Goal: Task Accomplishment & Management: Complete application form

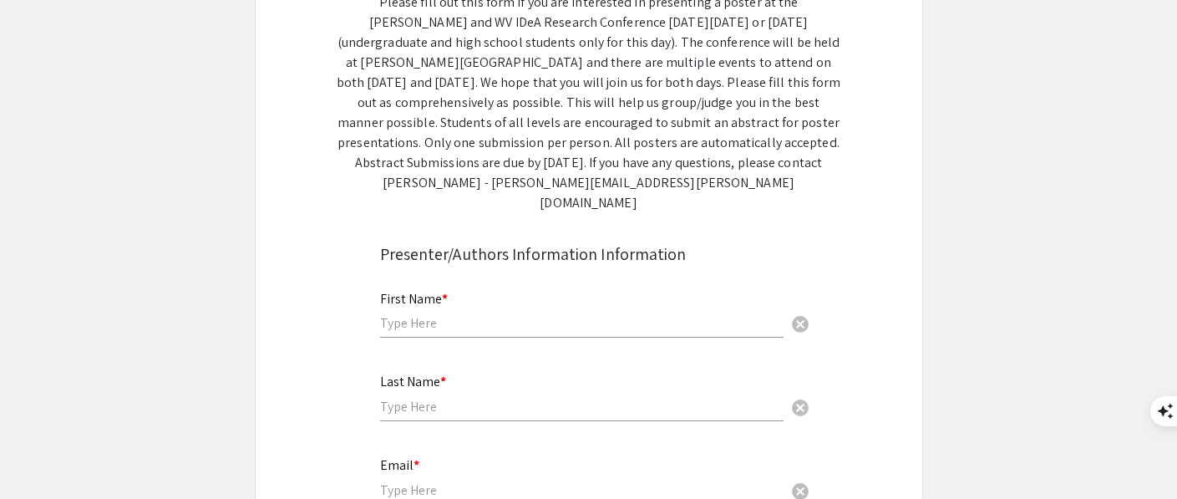
scroll to position [292, 0]
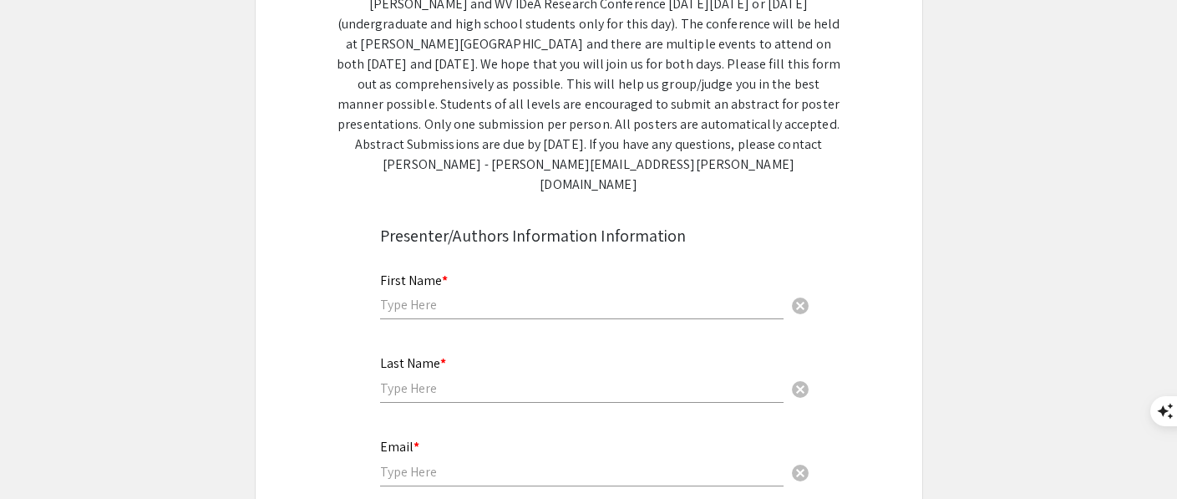
click at [479, 296] on input "text" at bounding box center [581, 305] width 403 height 18
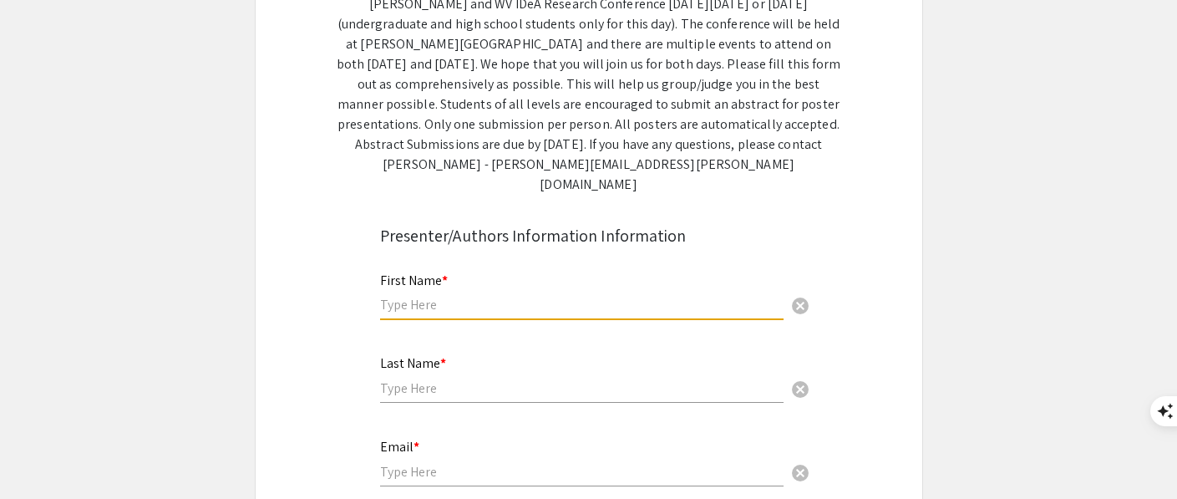
type input "Mercy"
type input "[PERSON_NAME]"
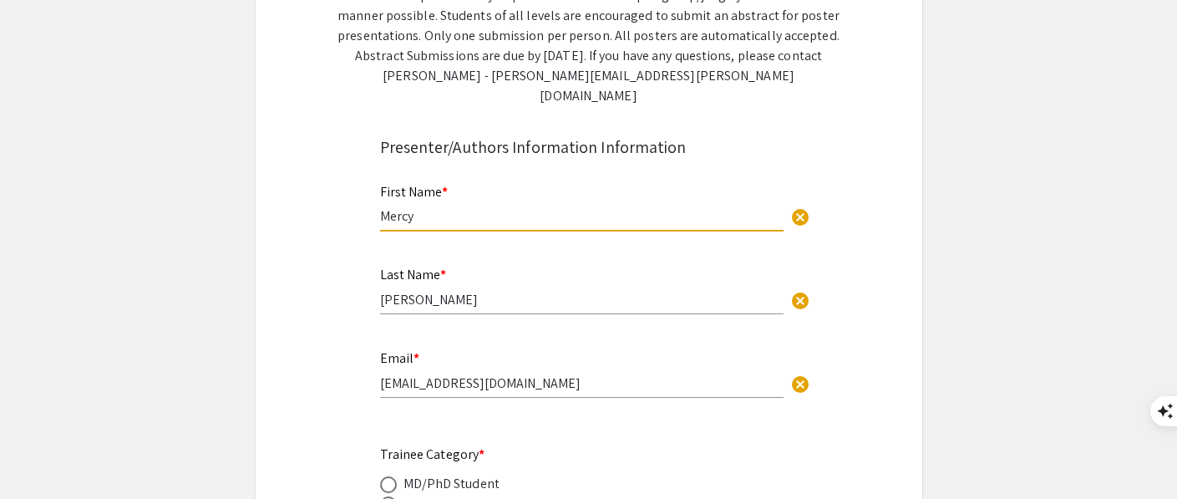
scroll to position [422, 0]
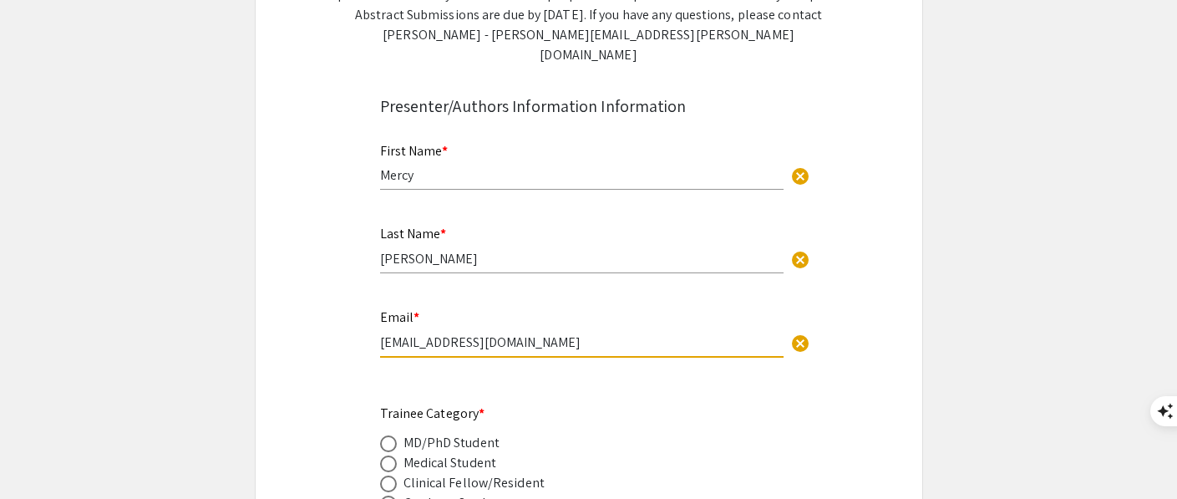
click at [544, 333] on input "[EMAIL_ADDRESS][DOMAIN_NAME]" at bounding box center [581, 342] width 403 height 18
drag, startPoint x: 545, startPoint y: 322, endPoint x: 358, endPoint y: 317, distance: 187.2
type input "[EMAIL_ADDRESS][DOMAIN_NAME]"
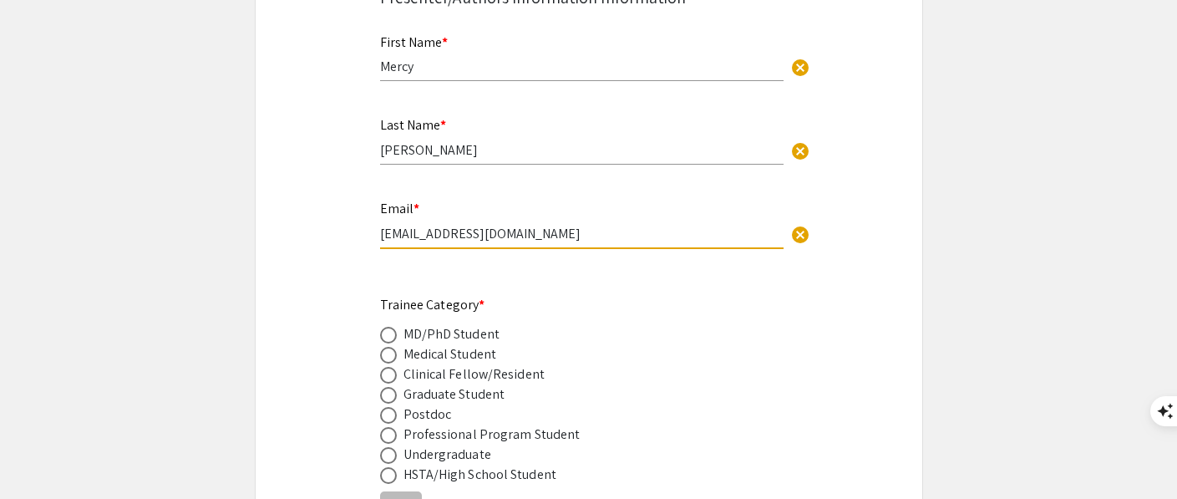
scroll to position [540, 0]
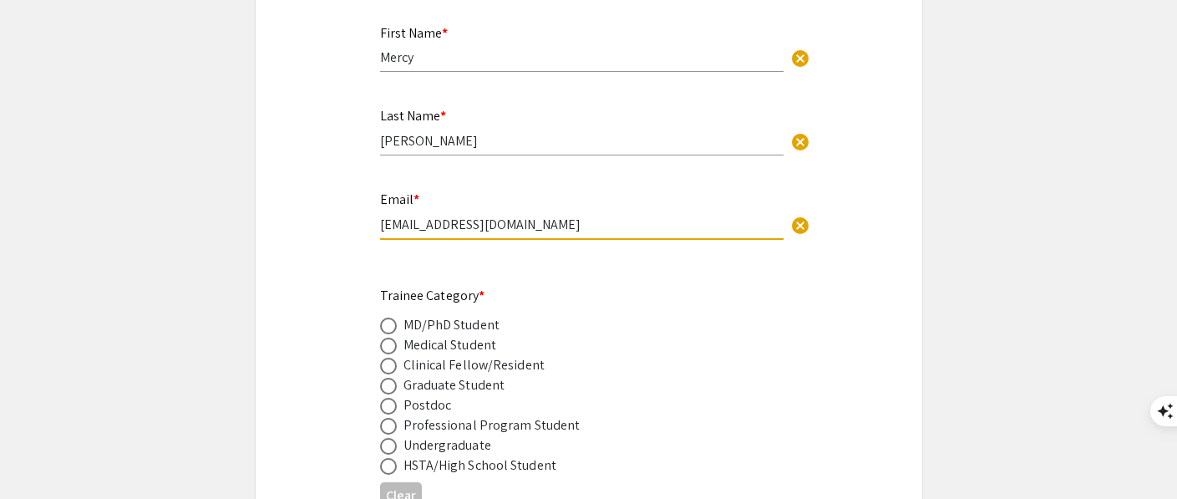
click at [388, 378] on span at bounding box center [388, 386] width 17 height 17
click at [388, 378] on input "radio" at bounding box center [388, 386] width 17 height 17
radio input "true"
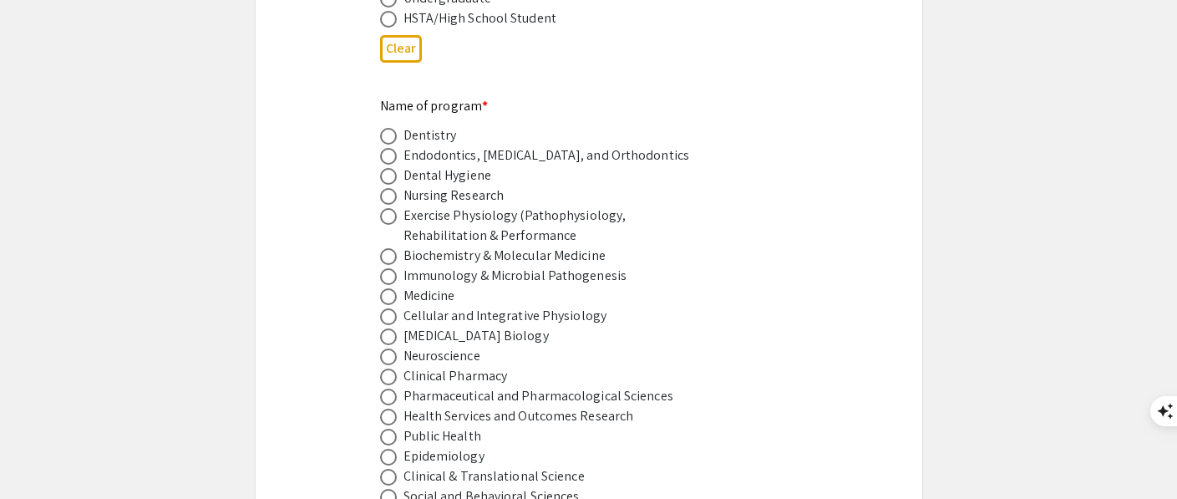
scroll to position [995, 0]
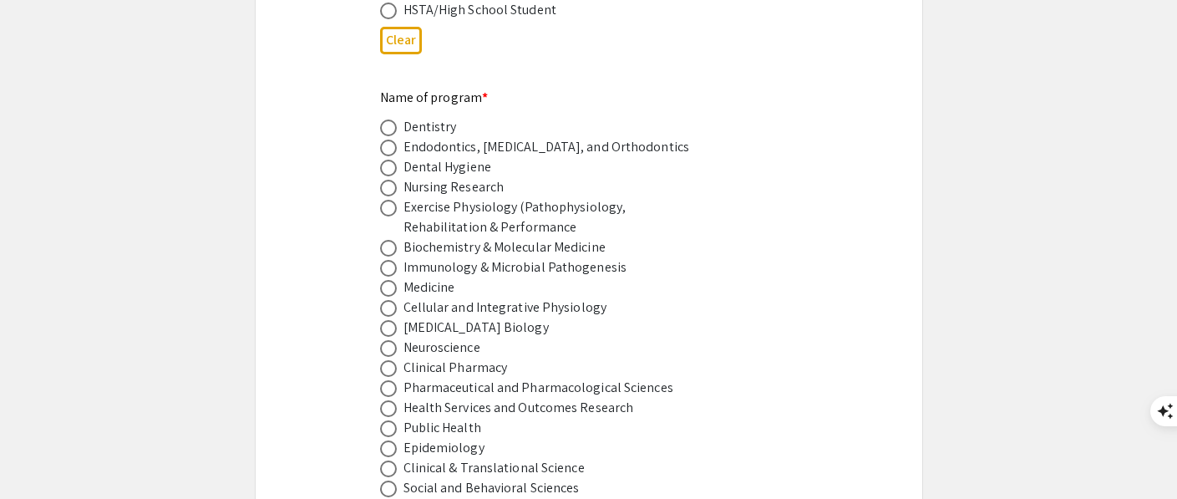
click at [388, 260] on span at bounding box center [388, 268] width 17 height 17
click at [388, 260] on input "radio" at bounding box center [388, 268] width 17 height 17
radio input "true"
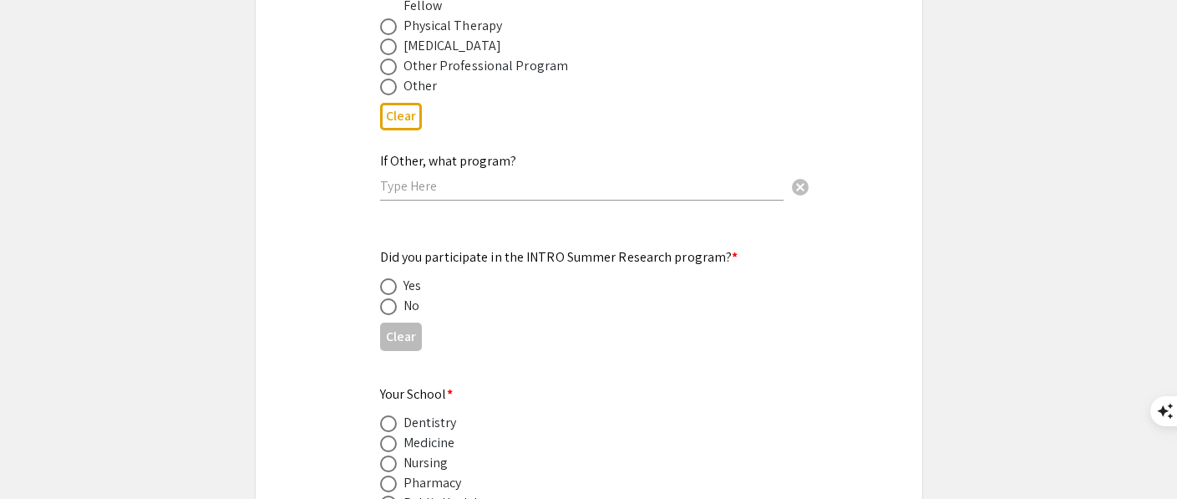
scroll to position [1536, 0]
click at [388, 299] on span at bounding box center [388, 307] width 17 height 17
click at [388, 299] on input "radio" at bounding box center [388, 307] width 17 height 17
radio input "true"
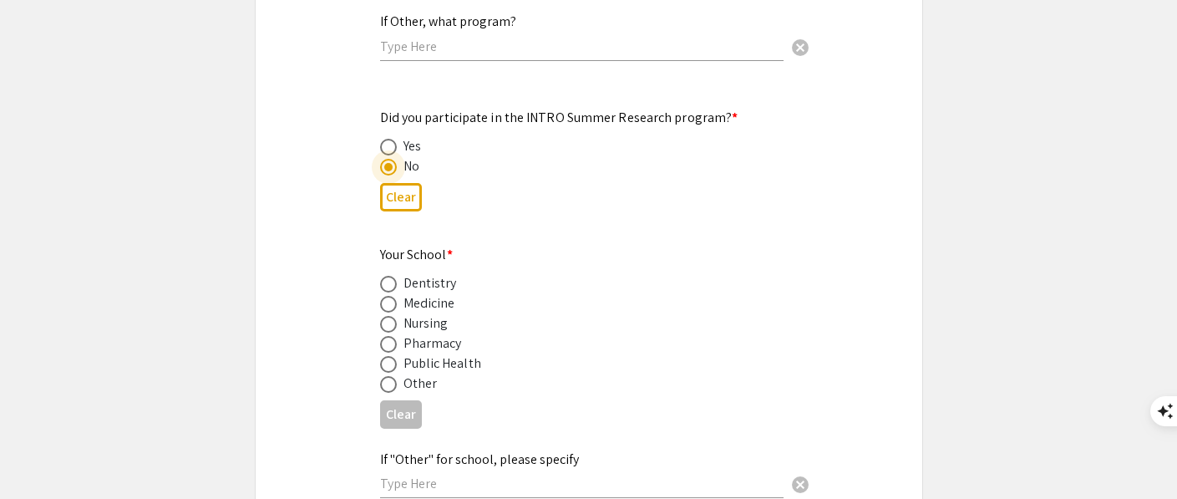
scroll to position [1682, 0]
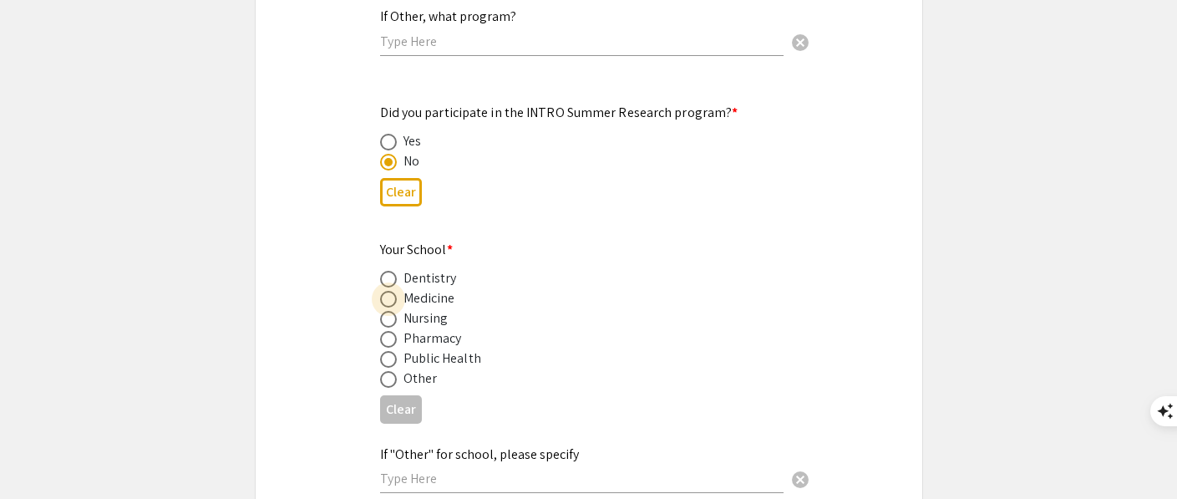
click at [393, 291] on span at bounding box center [388, 299] width 17 height 17
click at [393, 291] on input "radio" at bounding box center [388, 299] width 17 height 17
radio input "true"
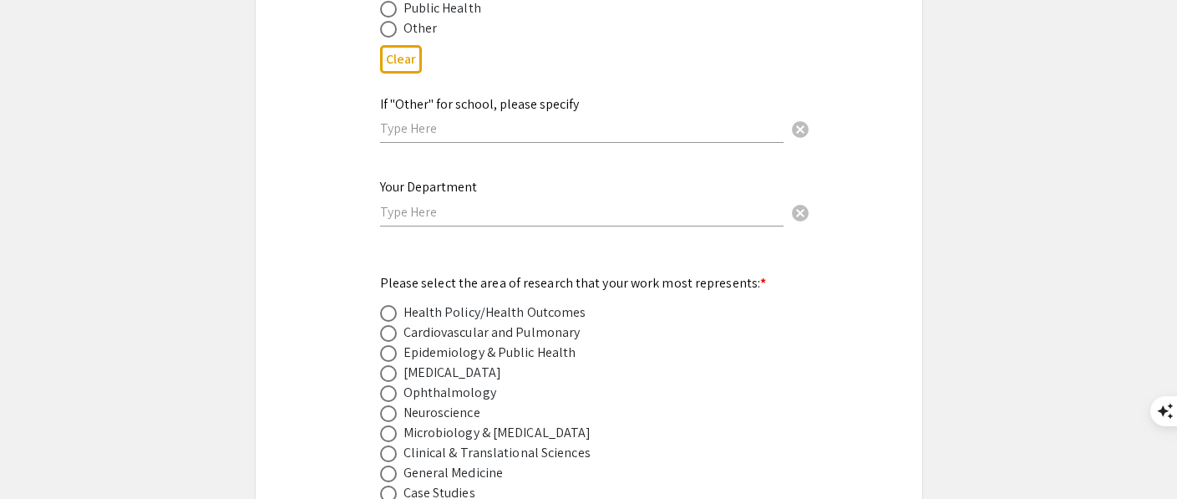
scroll to position [2032, 0]
click at [386, 364] on span at bounding box center [388, 372] width 17 height 17
click at [386, 364] on input "radio" at bounding box center [388, 372] width 17 height 17
radio input "true"
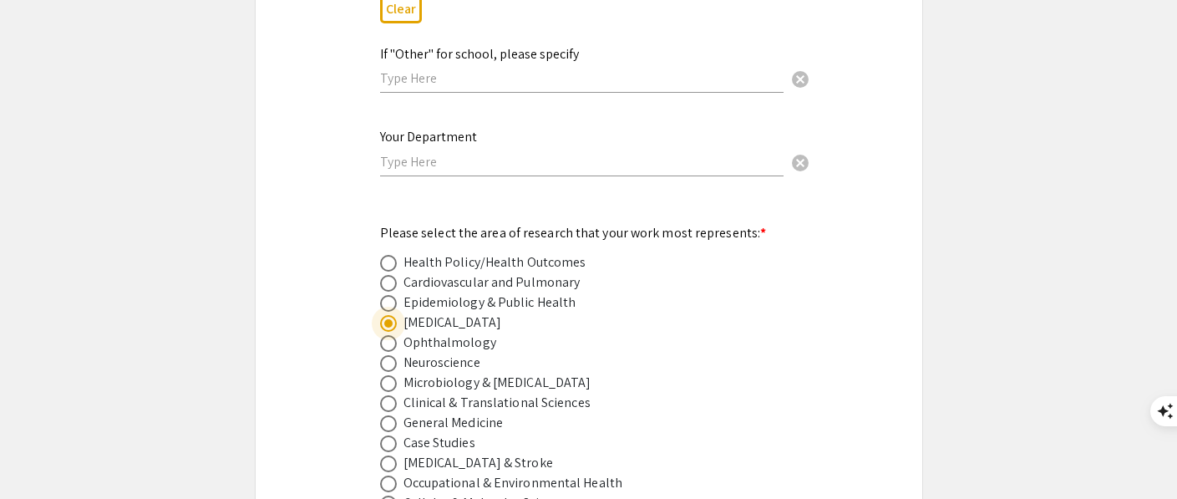
scroll to position [2093, 0]
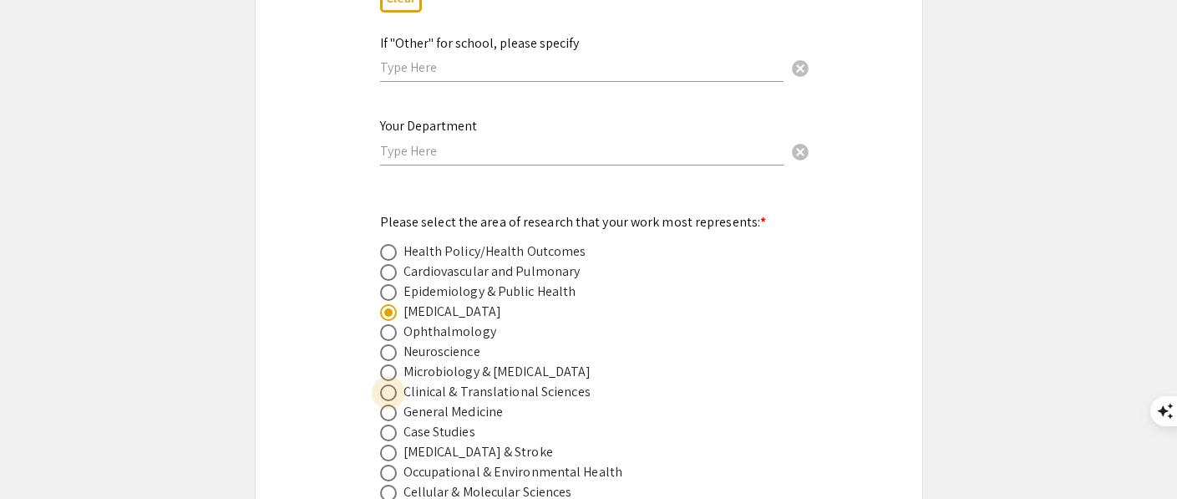
click at [392, 384] on span at bounding box center [388, 392] width 17 height 17
click at [392, 384] on input "radio" at bounding box center [388, 392] width 17 height 17
radio input "true"
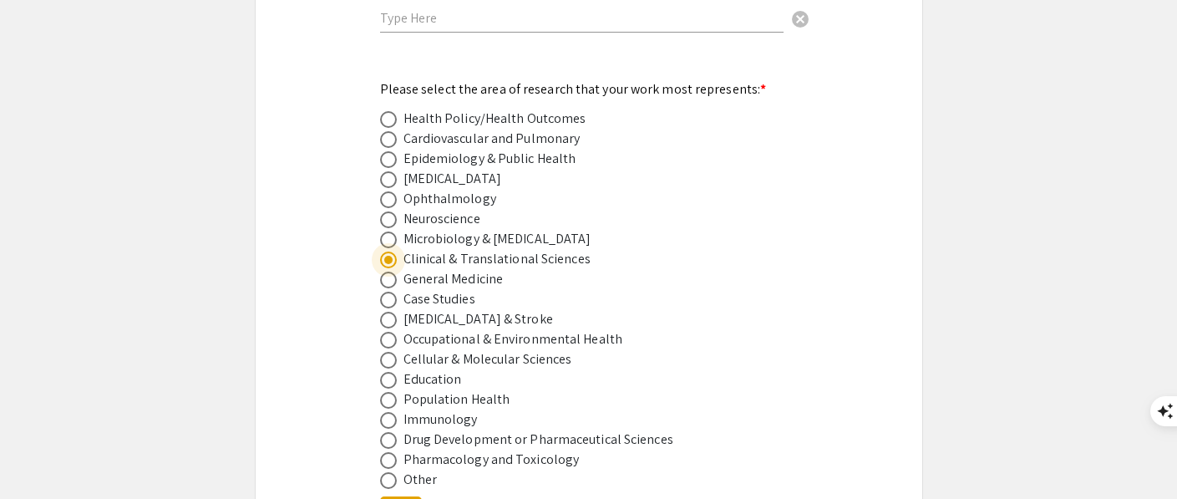
scroll to position [2220, 0]
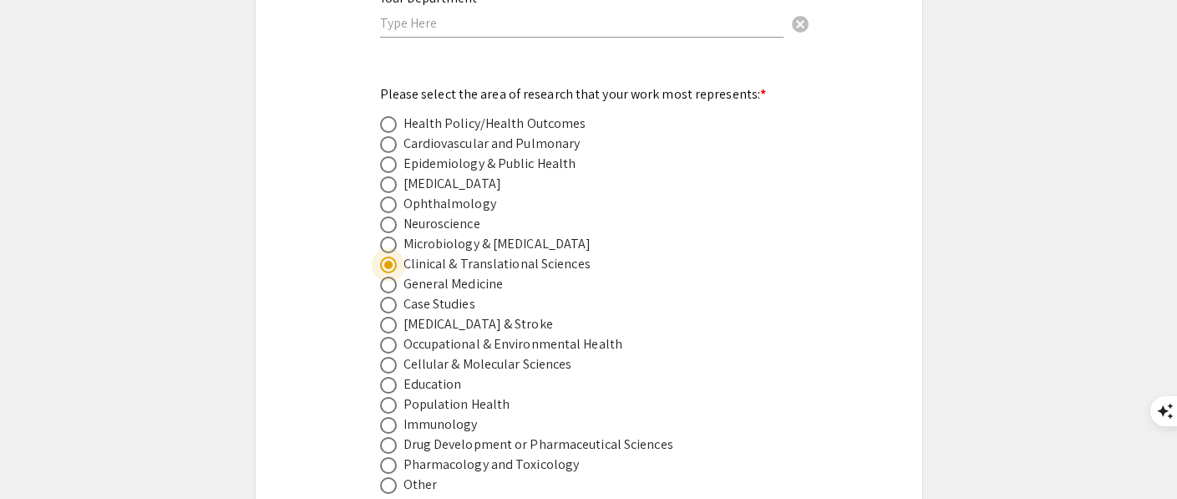
click at [386, 176] on span at bounding box center [388, 184] width 17 height 17
click at [386, 176] on input "radio" at bounding box center [388, 184] width 17 height 17
radio input "true"
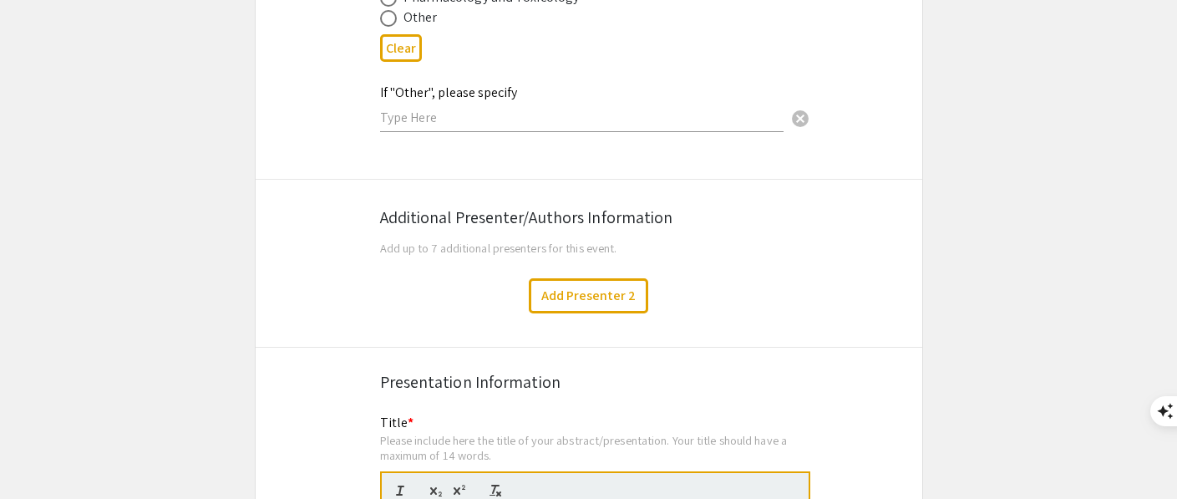
scroll to position [2669, 0]
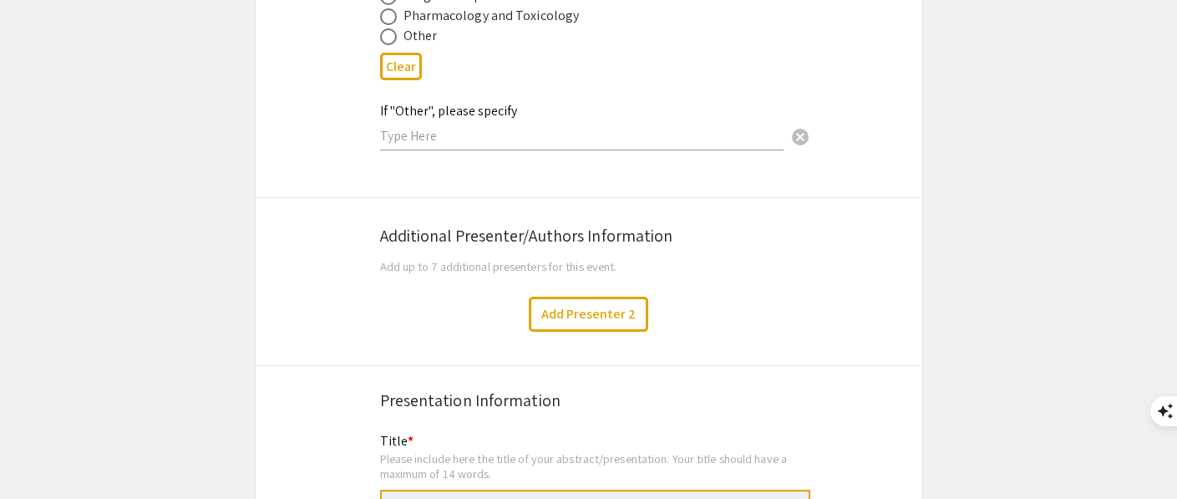
click at [429, 127] on input "text" at bounding box center [581, 136] width 403 height 18
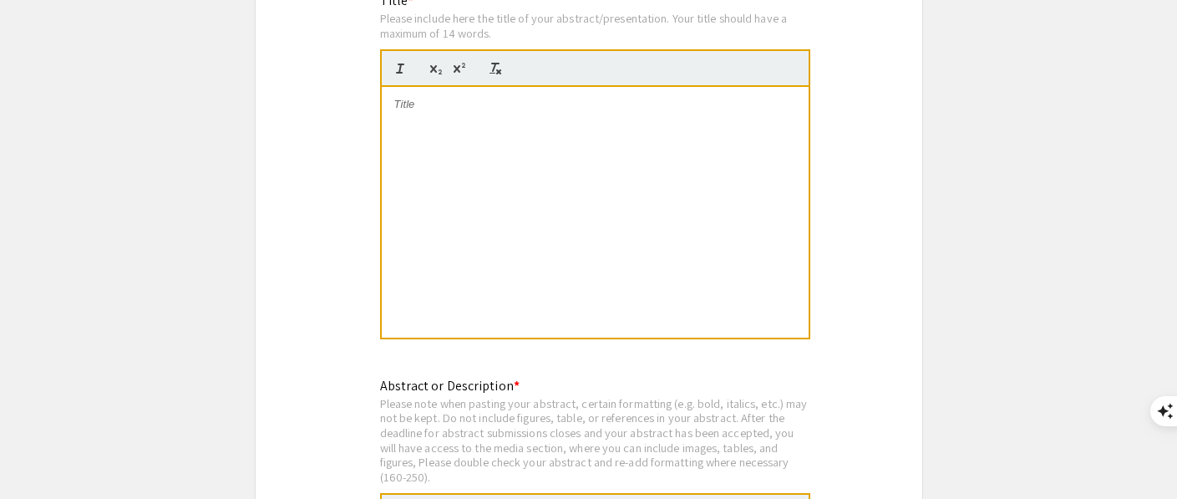
scroll to position [3061, 0]
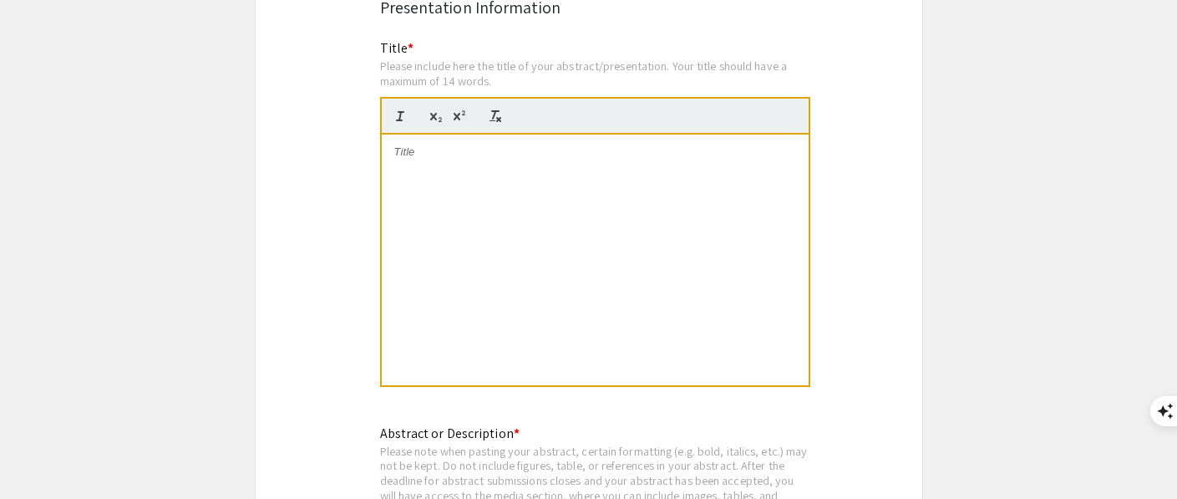
click at [432, 165] on div at bounding box center [595, 259] width 427 height 251
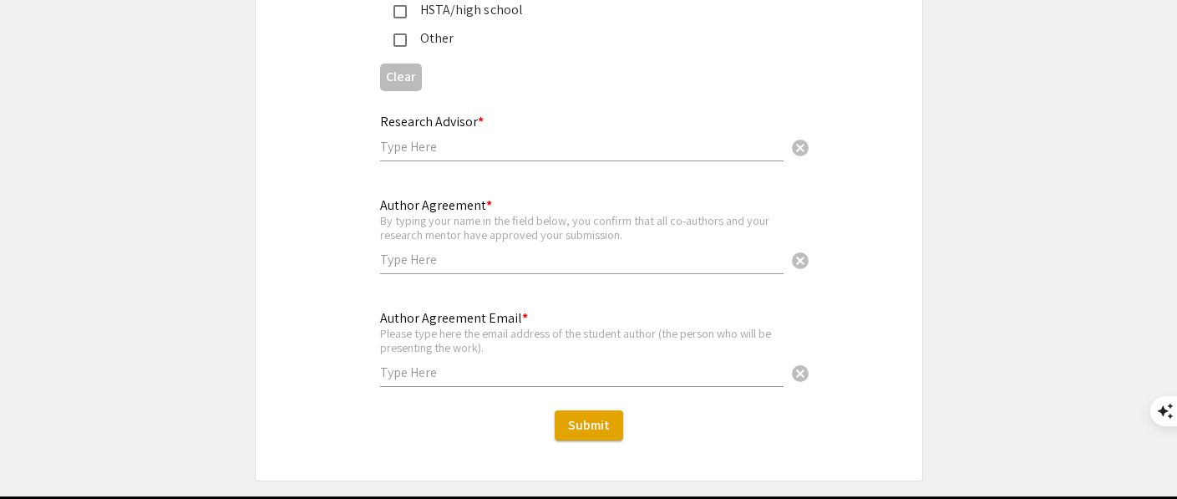
scroll to position [4214, 0]
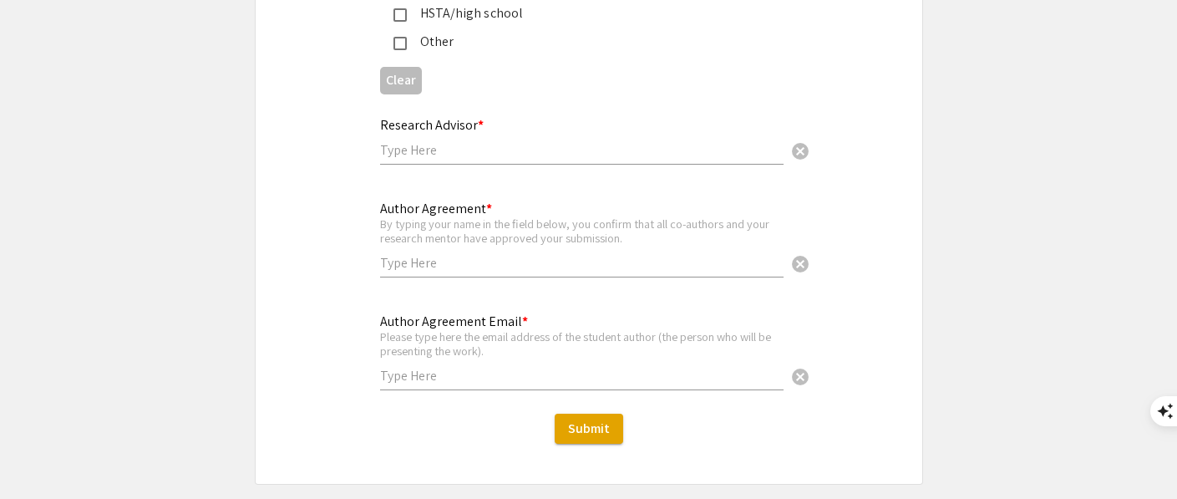
click at [478, 141] on input "text" at bounding box center [581, 150] width 403 height 18
type input "[PERSON_NAME]"
click at [457, 254] on input "text" at bounding box center [581, 263] width 403 height 18
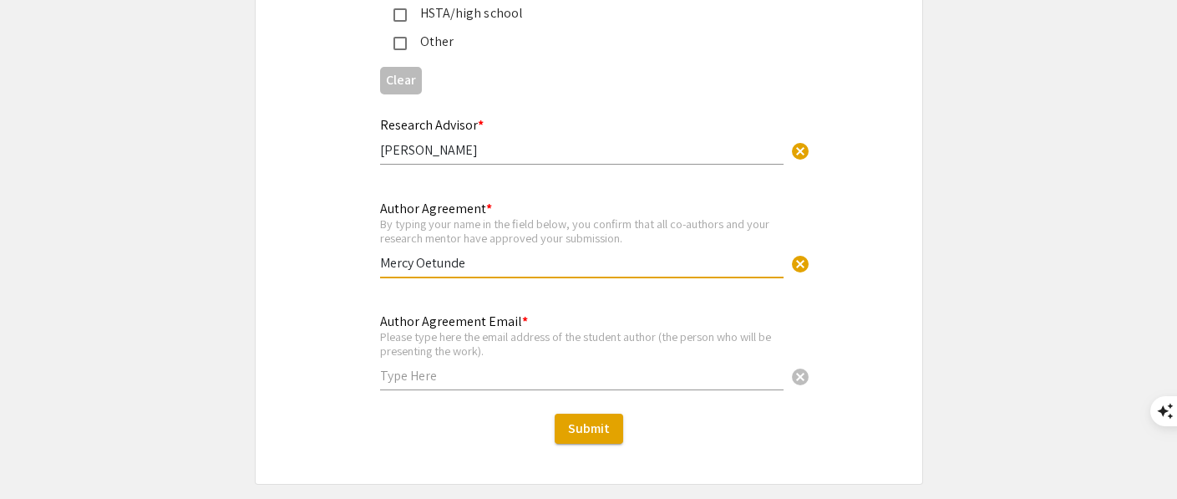
type input "Mercy Oetunde"
click at [429, 367] on div "Author Agreement Email * Please type here the email address of the student auth…" at bounding box center [581, 343] width 403 height 93
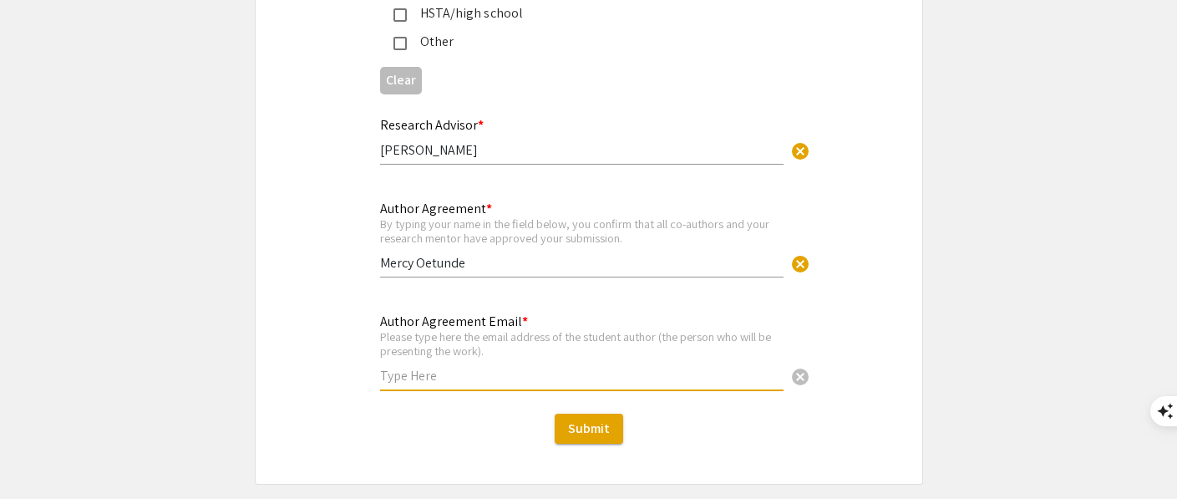
click at [444, 367] on input "text" at bounding box center [581, 376] width 403 height 18
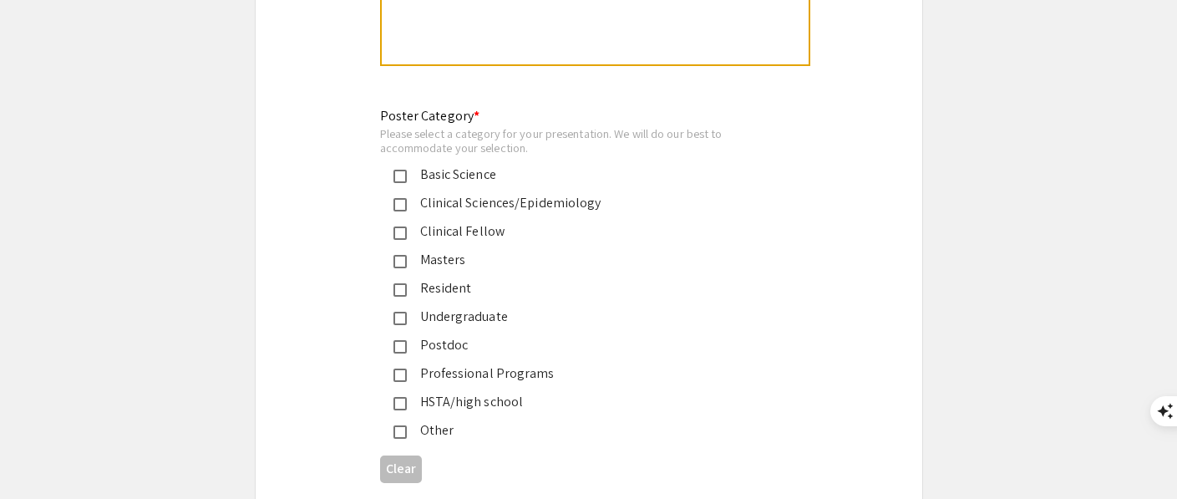
scroll to position [3827, 0]
type input "[EMAIL_ADDRESS][DOMAIN_NAME]"
click at [395, 169] on mat-pseudo-checkbox at bounding box center [399, 175] width 13 height 13
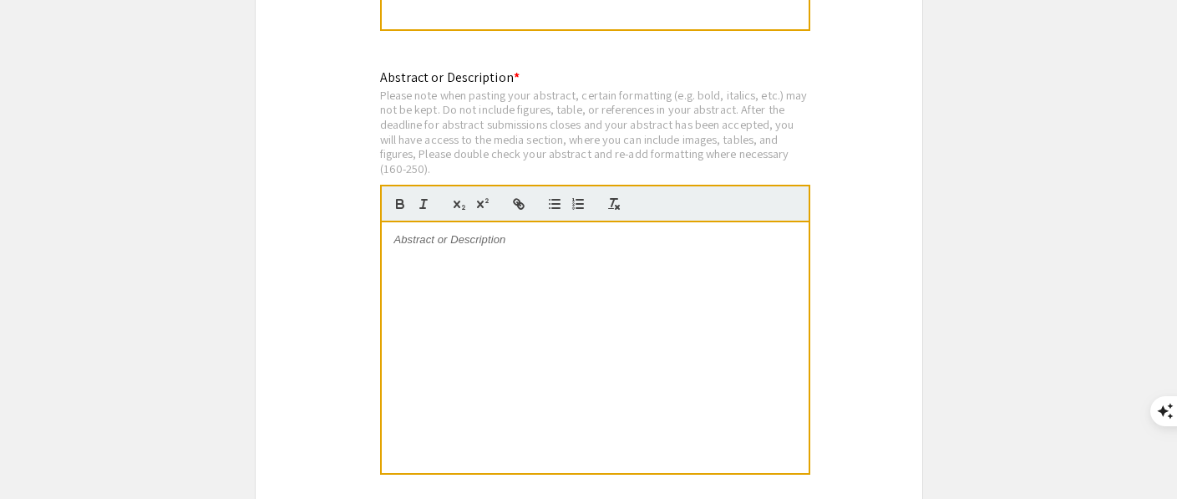
scroll to position [3410, 0]
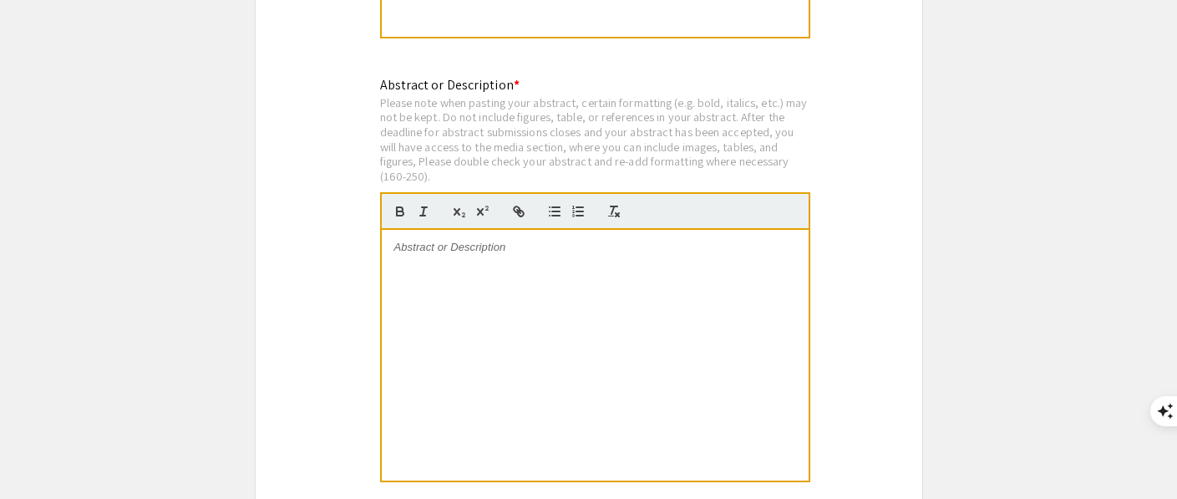
click at [495, 241] on div at bounding box center [595, 355] width 427 height 251
click at [430, 240] on p at bounding box center [595, 247] width 402 height 15
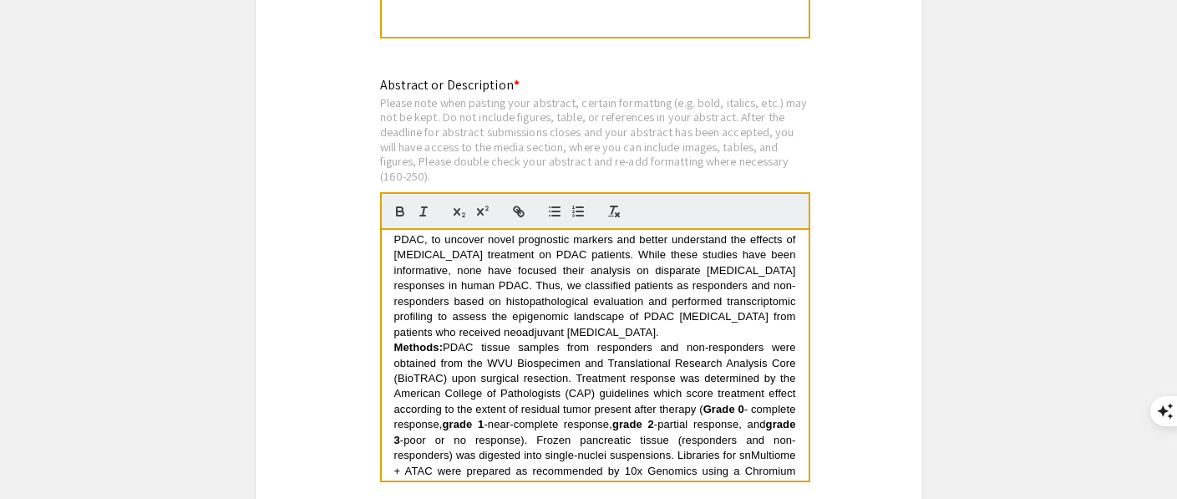
scroll to position [365, 0]
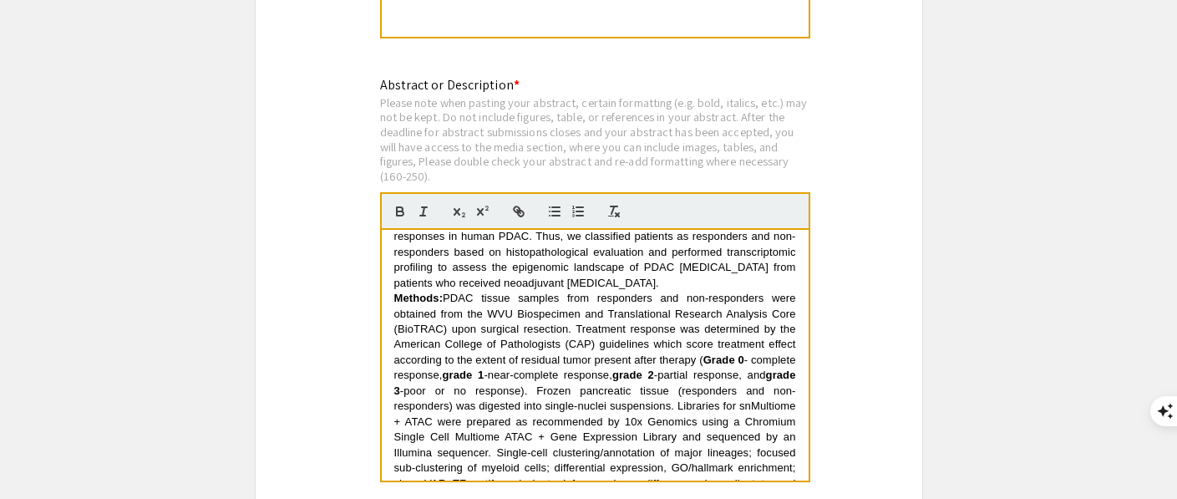
click at [553, 283] on p "Background: Immune components, such as myeloid cells, including tumor-associate…" at bounding box center [595, 83] width 402 height 416
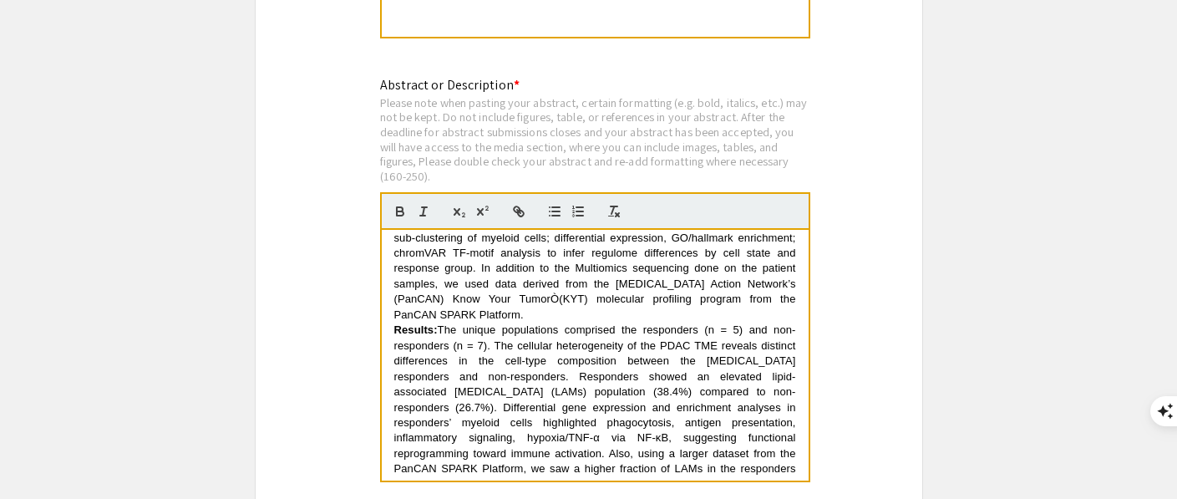
scroll to position [616, 0]
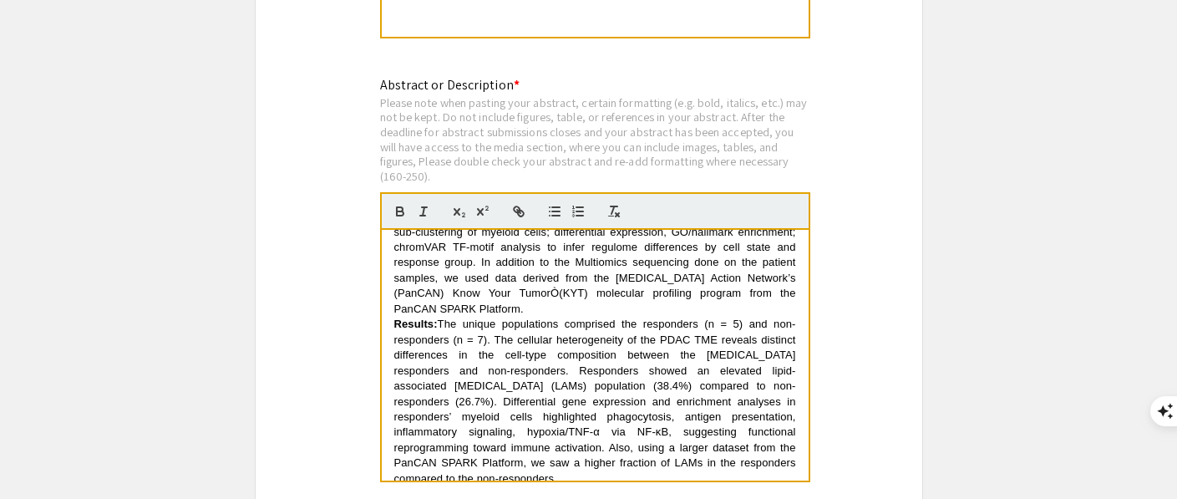
click at [781, 310] on p "Methods: PDAC tissue samples from responders and non-responders were obtained f…" at bounding box center [595, 186] width 402 height 262
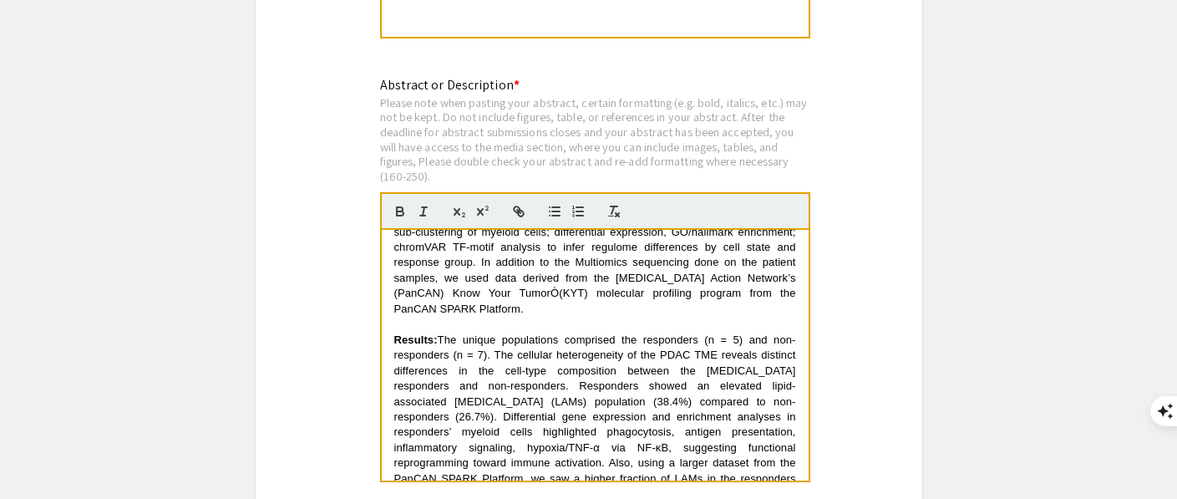
click at [434, 308] on span "-poor or no response). Frozen pancreatic tissue (responders and non-responders)…" at bounding box center [596, 231] width 405 height 167
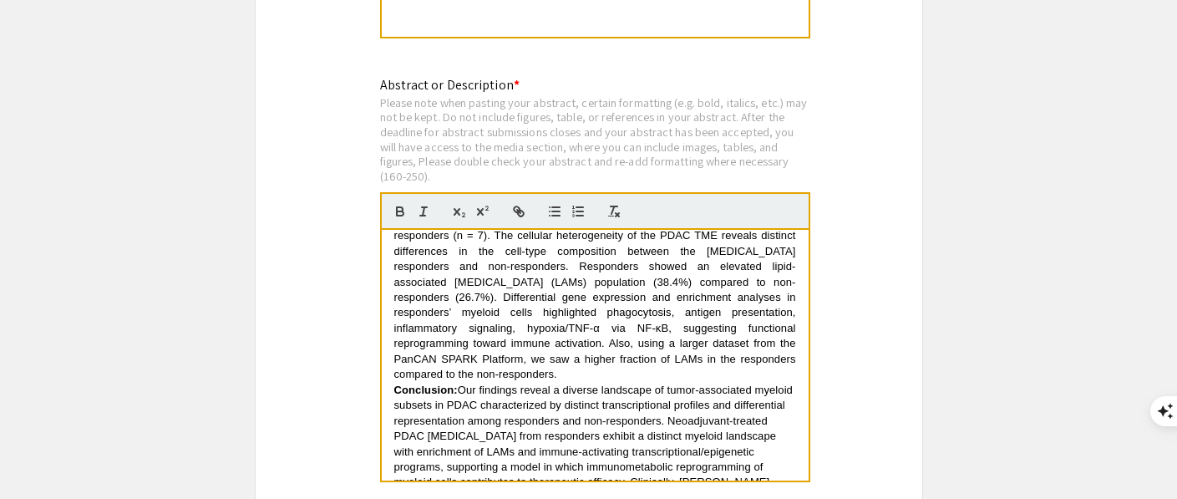
scroll to position [740, 0]
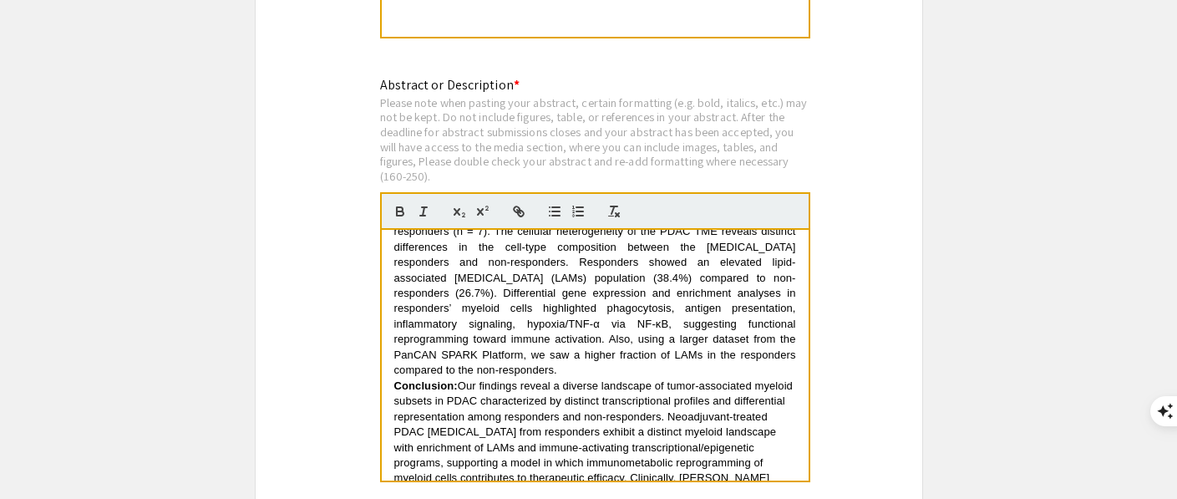
click at [579, 368] on p "Results: The unique populations comprised the responders (n = 5) and non-respon…" at bounding box center [595, 294] width 402 height 170
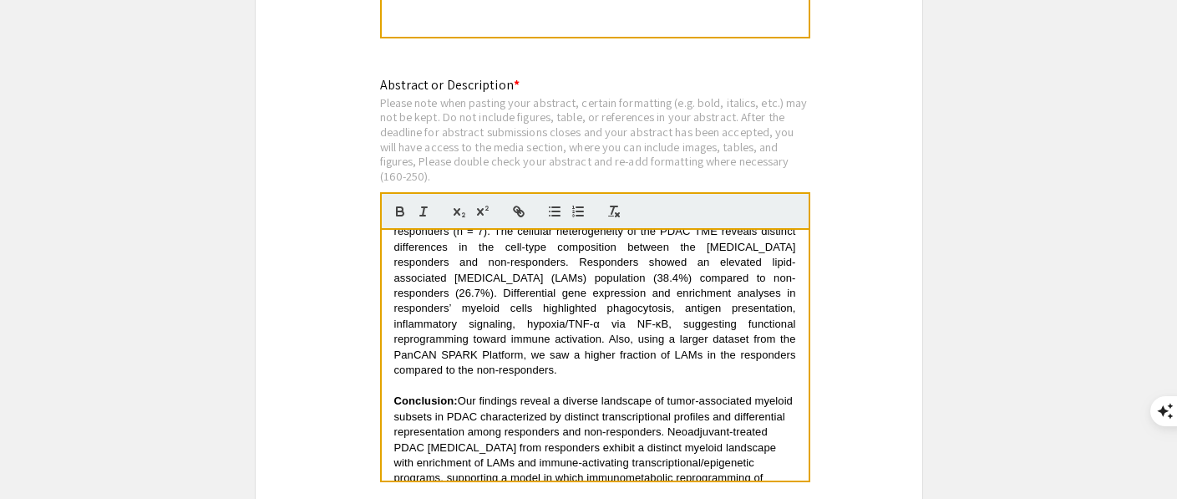
scroll to position [833, 0]
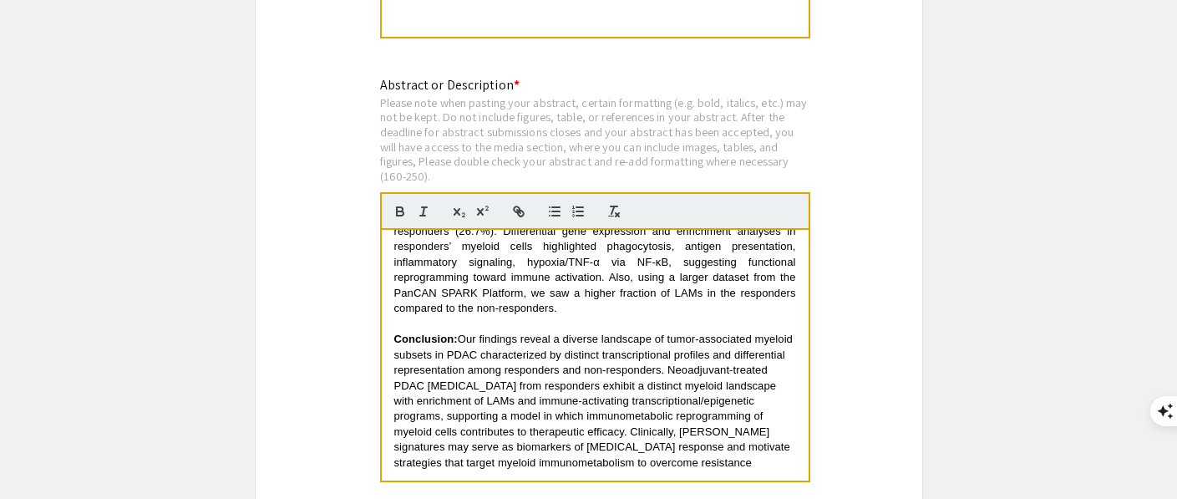
click at [531, 444] on p "Conclusion: Our findings reveal a diverse landscape of tumor-associated myeloid…" at bounding box center [595, 401] width 402 height 139
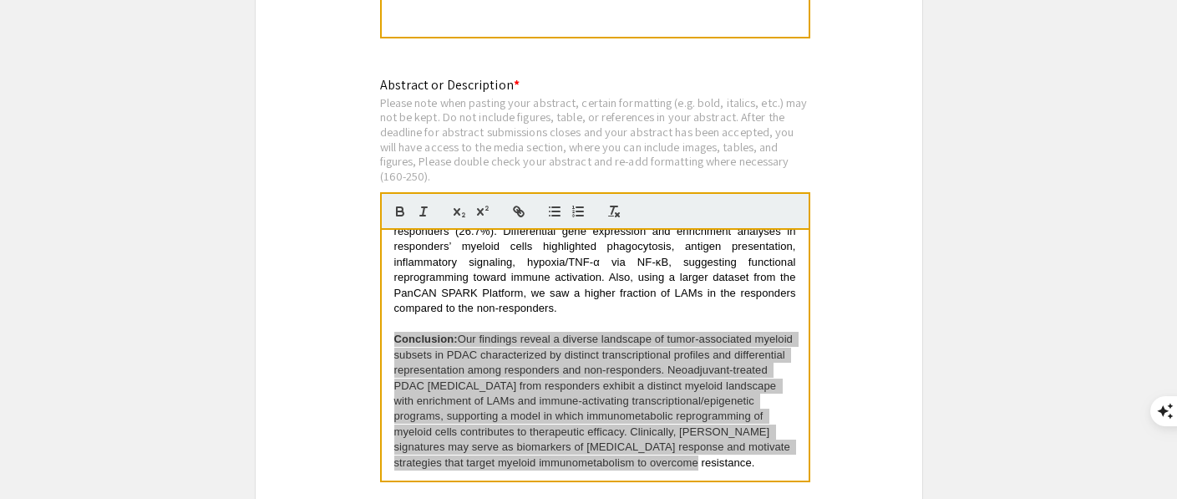
drag, startPoint x: 519, startPoint y: 444, endPoint x: 388, endPoint y: 303, distance: 192.1
click at [388, 303] on div "Background: Immune components, such as myeloid cells, including tumor-associate…" at bounding box center [595, 355] width 427 height 251
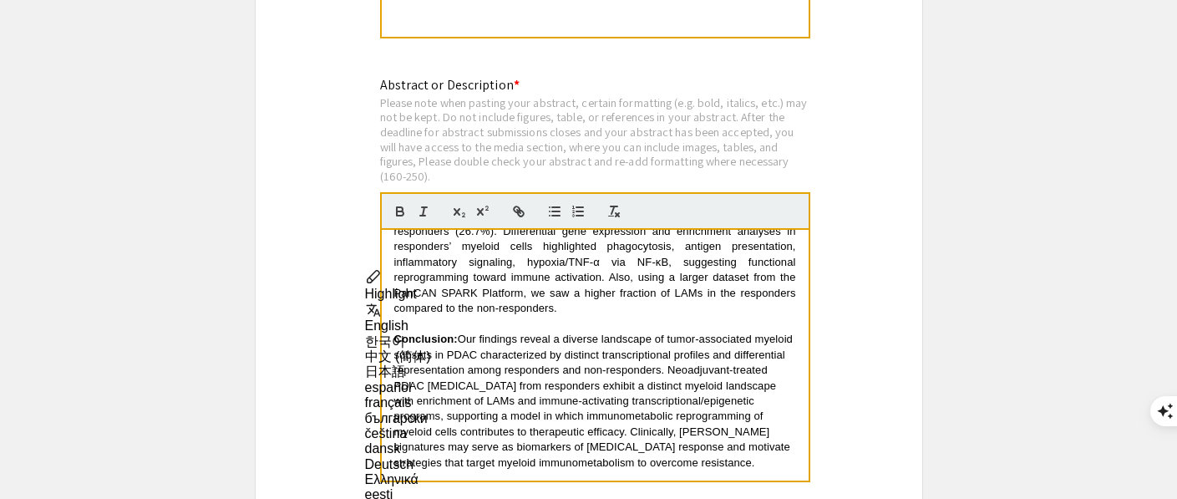
click at [769, 368] on p "Conclusion: Our findings reveal a diverse landscape of tumor-associated myeloid…" at bounding box center [595, 401] width 402 height 139
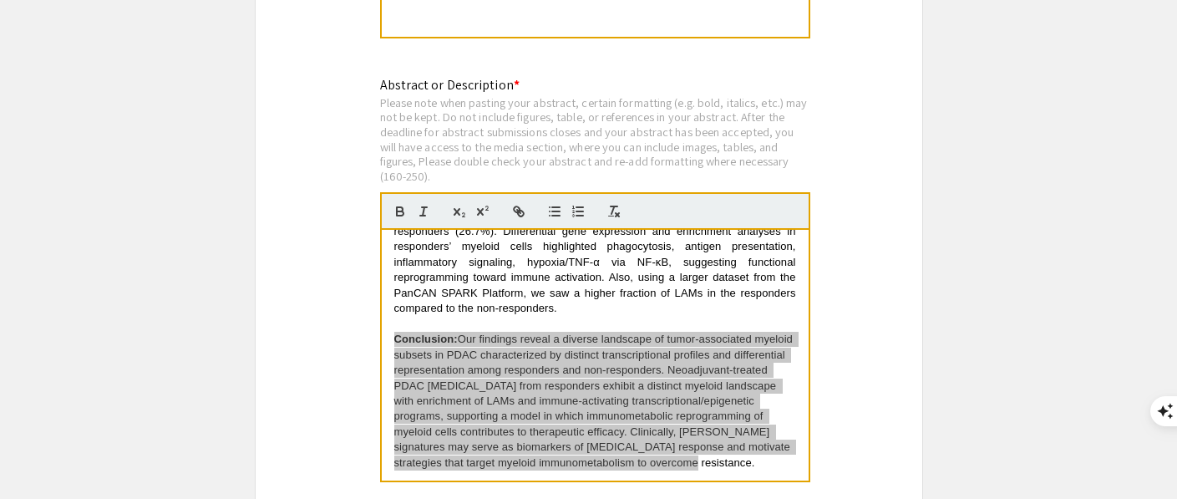
drag, startPoint x: 395, startPoint y: 304, endPoint x: 528, endPoint y: 440, distance: 190.2
click at [528, 440] on p "Conclusion: Our findings reveal a diverse landscape of tumor-associated myeloid…" at bounding box center [595, 401] width 402 height 139
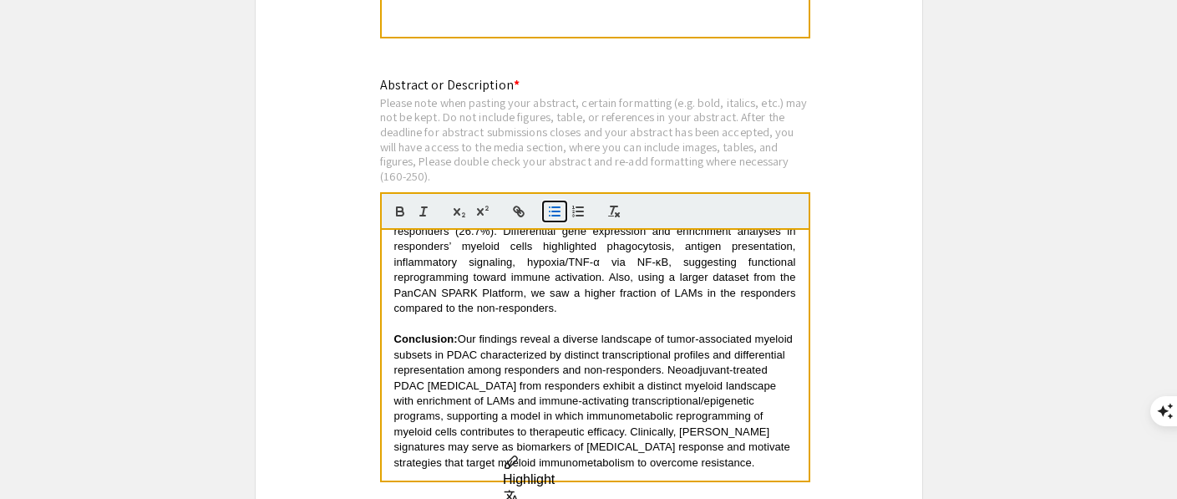
click at [558, 204] on icon "button" at bounding box center [554, 211] width 15 height 15
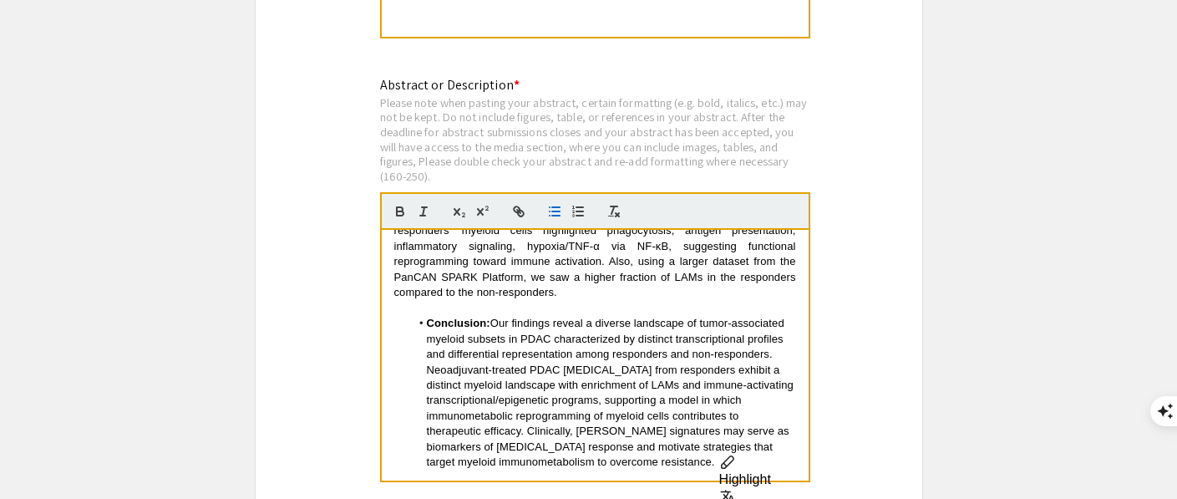
click at [427, 317] on strong "Conclusion:" at bounding box center [457, 323] width 63 height 13
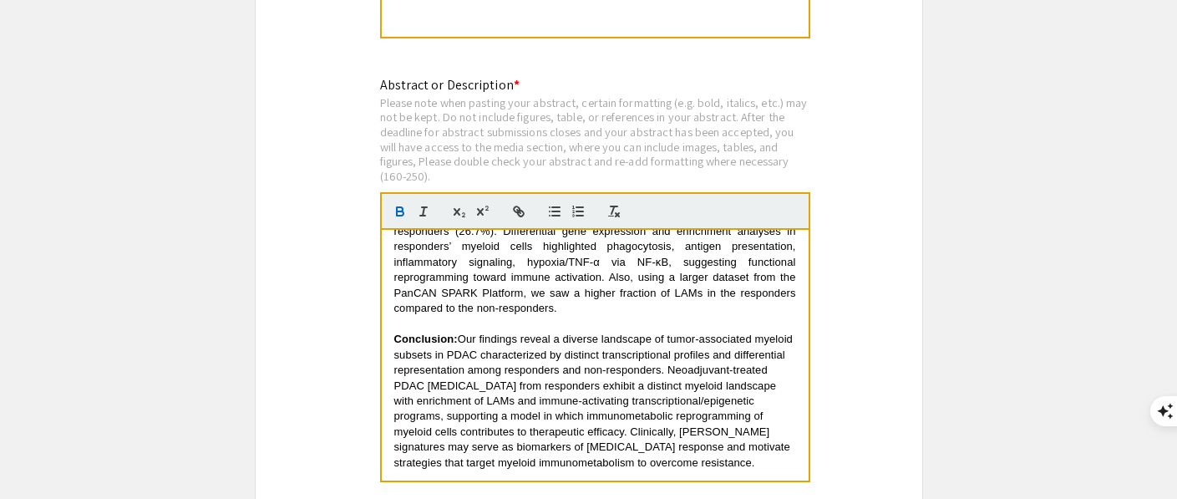
click at [395, 383] on span "Our findings reveal a diverse landscape of tumor-associated myeloid subsets in …" at bounding box center [595, 384] width 402 height 105
click at [394, 377] on span "Our findings reveal a diverse landscape of tumor-associated myeloid subsets in …" at bounding box center [595, 384] width 402 height 105
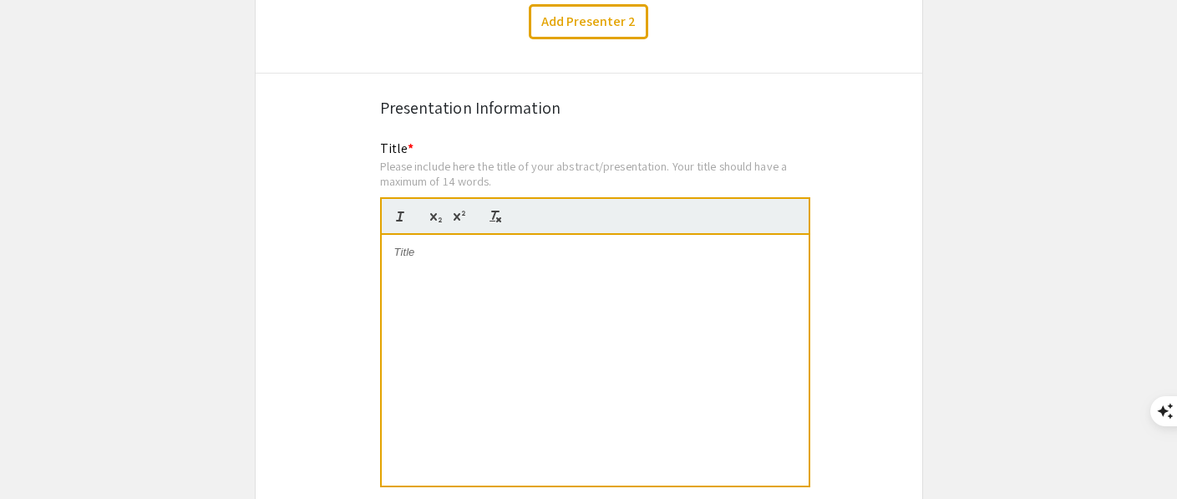
scroll to position [2969, 0]
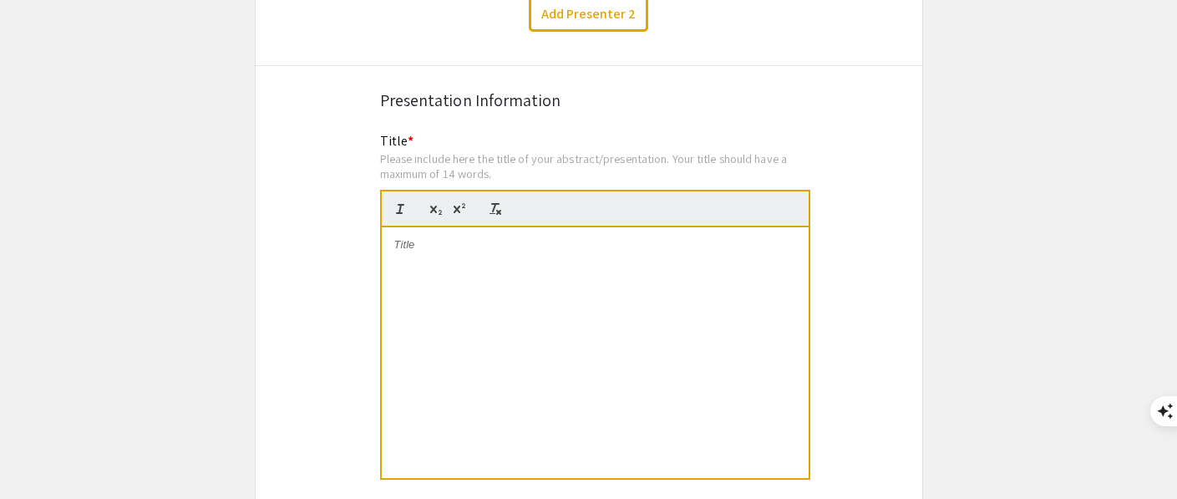
click at [426, 237] on p at bounding box center [595, 244] width 402 height 15
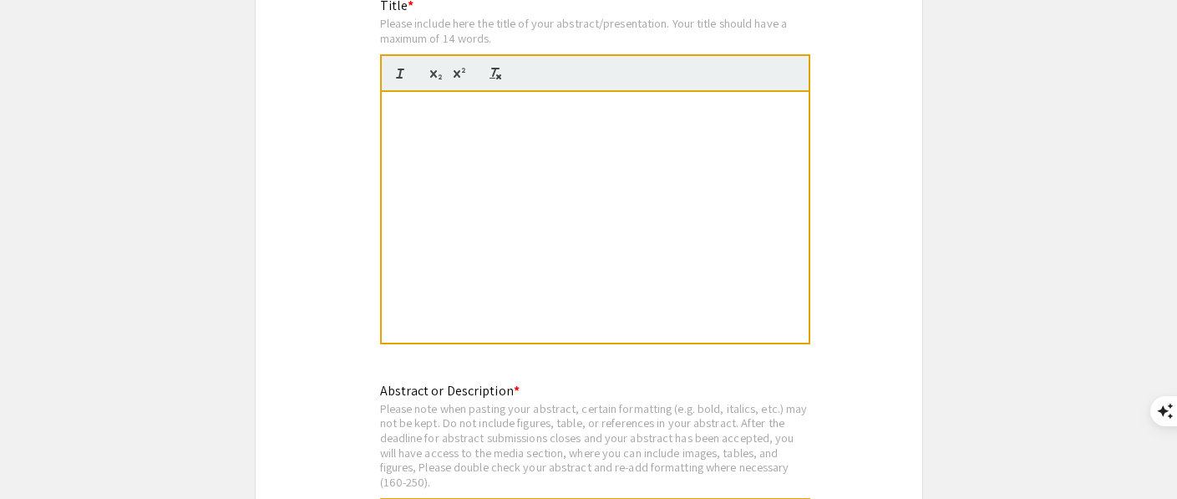
scroll to position [3070, 0]
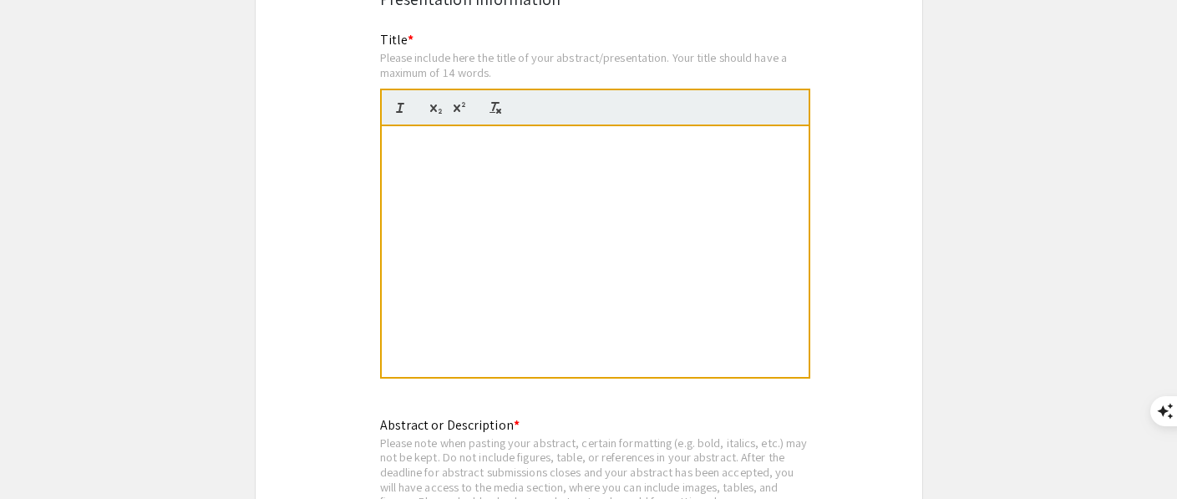
click at [454, 126] on div "INTEGRATING MULTIOMICS DATASET TO IDENTIFY MYELOID SIGNATURES OF [MEDICAL_DATA]…" at bounding box center [595, 251] width 427 height 251
click at [435, 137] on strong "INTEGRATING MULTIOMICS DATASET TO IDENTIFY MYELOID SIGNATURES OF [MEDICAL_DATA]…" at bounding box center [595, 158] width 402 height 43
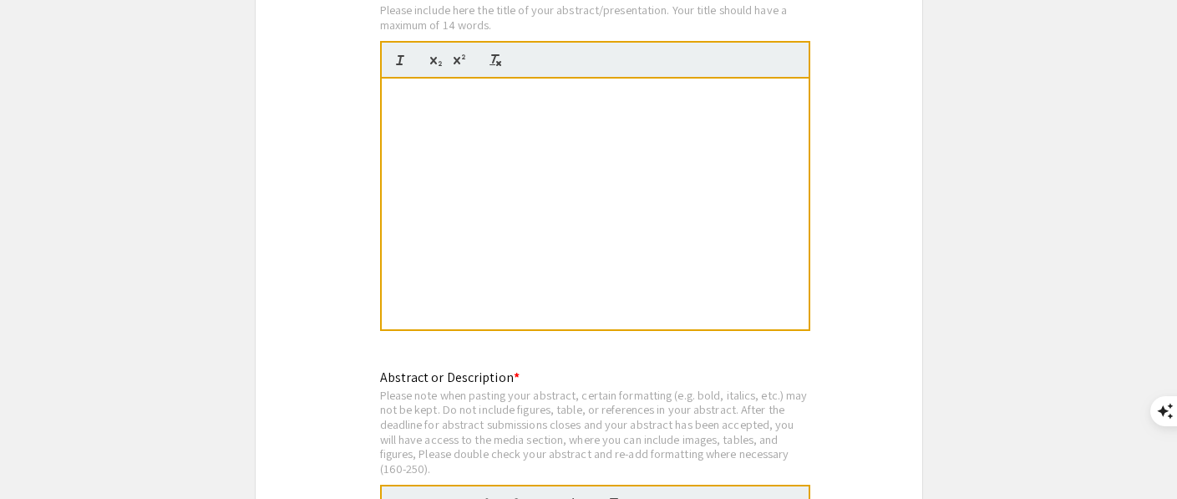
scroll to position [3077, 0]
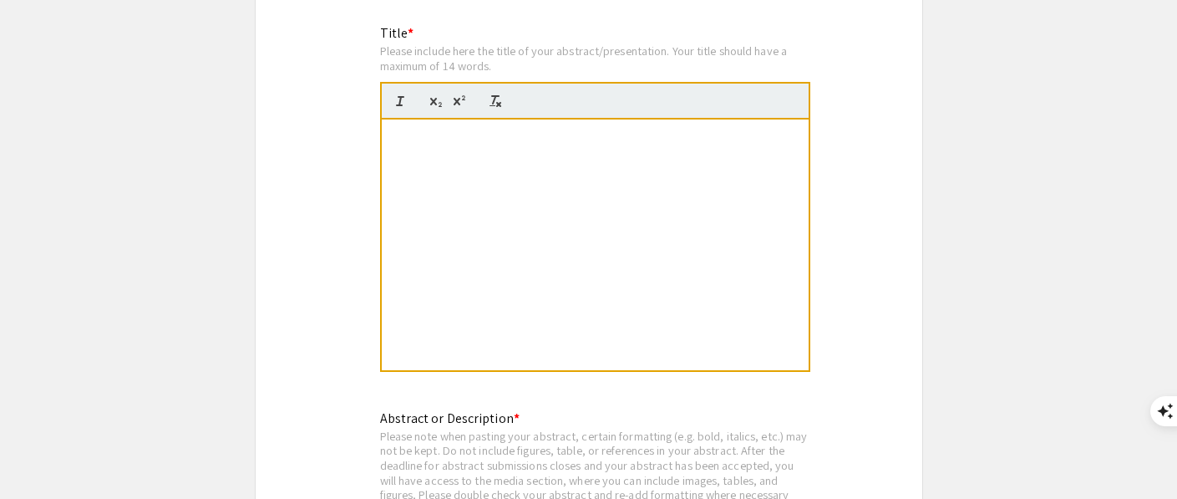
click at [596, 144] on strong "INTEGRINTEGRATING MULTIOMICS DATASET TO IDENTIFY MYELOID SIGNATURES OF [MEDICAL…" at bounding box center [590, 167] width 393 height 74
click at [555, 139] on strong "INTEGRINTEGRATING MULTIOMICS DATASET TO IDENTIFY MYELOID SIGNATURES OF [MEDICAL…" at bounding box center [590, 167] width 393 height 74
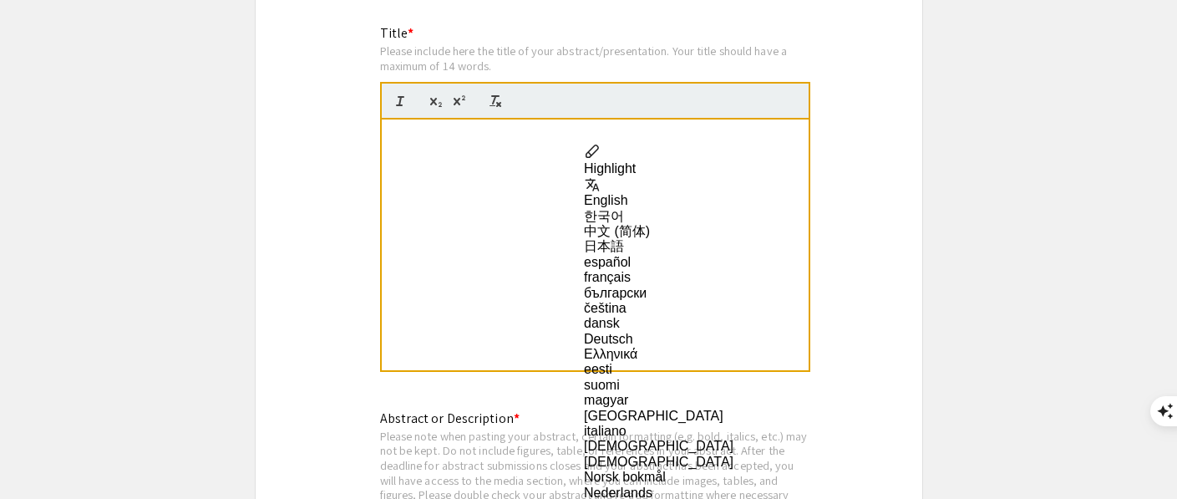
click at [510, 177] on strong "INTEGRINTEGRATING MULTIOMICS DATASET TO IDENTIFY MYELOID SIGNATURES OF [MEDICAL…" at bounding box center [590, 167] width 393 height 74
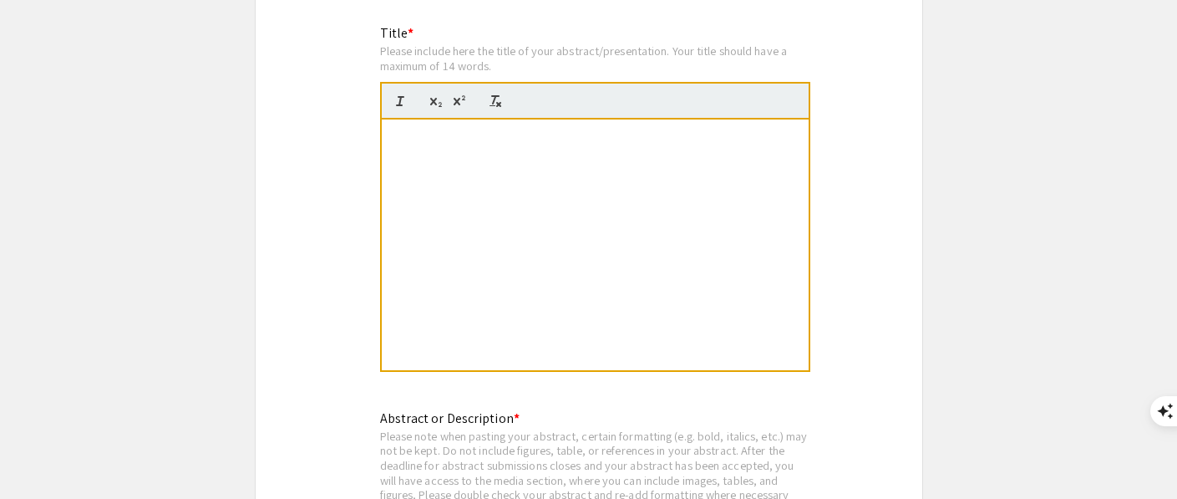
click at [503, 131] on strong "INTEGRINTEGRATING MULTIOMICS DATASET TO IDENTIFY MYELOID SIGNATURES OF [MEDICAL…" at bounding box center [590, 167] width 393 height 74
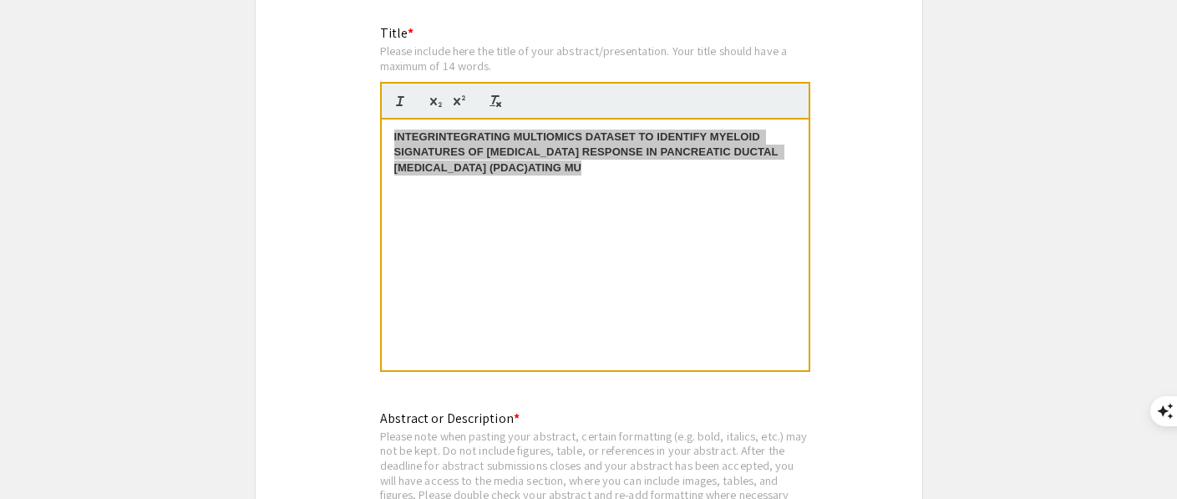
drag, startPoint x: 610, startPoint y: 150, endPoint x: 385, endPoint y: 107, distance: 228.9
click at [385, 119] on div "INTEGRINTEGRATING MULTIOMICS DATASET TO IDENTIFY MYELOID SIGNATURES OF [MEDICAL…" at bounding box center [595, 244] width 427 height 251
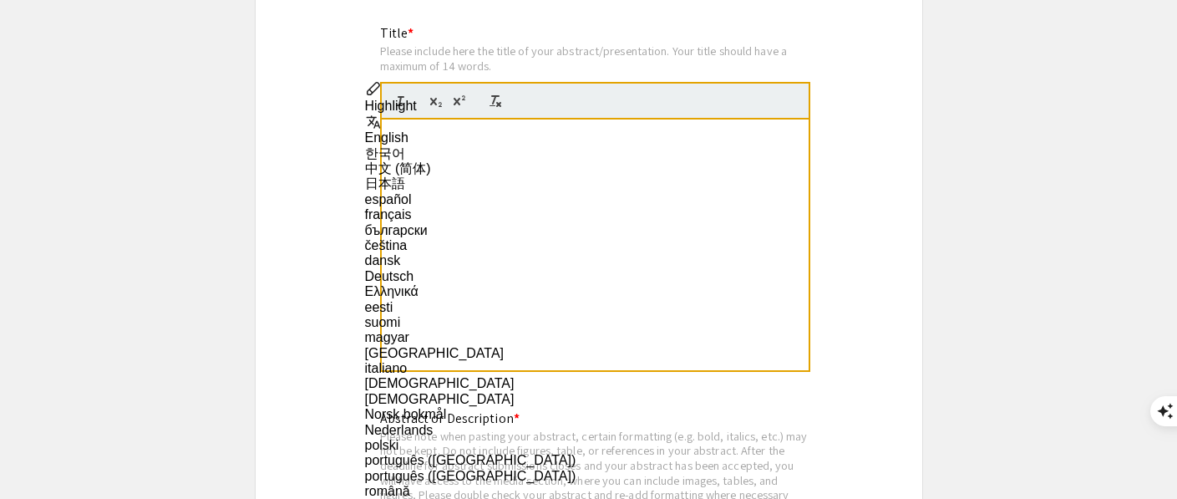
click at [492, 194] on div "INTEGRINTEGRATING MULTIOMICS DATASET TO IDENTIFY MYELOID SIGNATURES OF [MEDICAL…" at bounding box center [595, 244] width 427 height 251
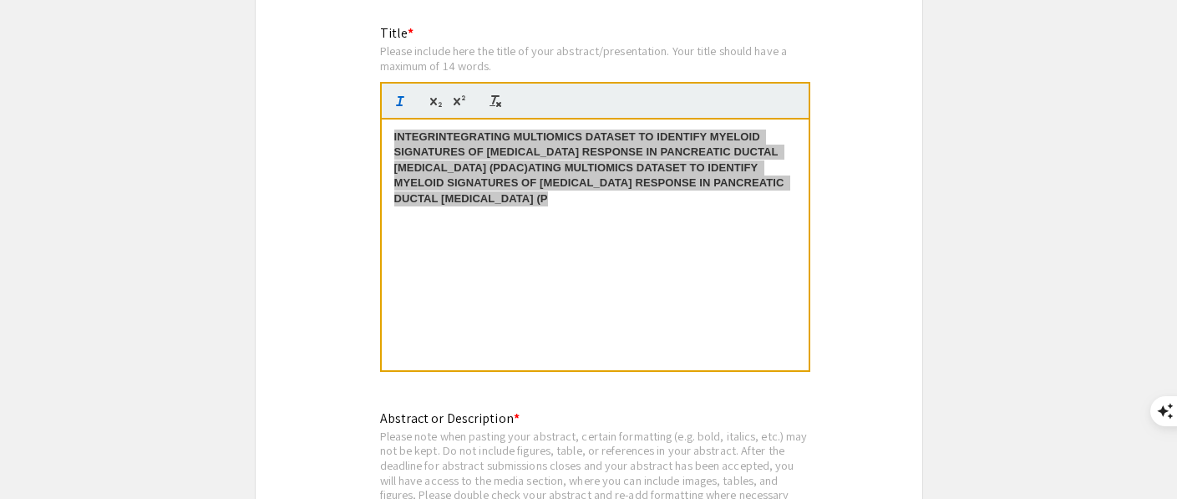
drag, startPoint x: 606, startPoint y: 175, endPoint x: 397, endPoint y: 88, distance: 226.2
click at [397, 88] on quill-editor "INTEGRINTEGRATING MULTIOMICS DATASET TO IDENTIFY MYELOID SIGNATURES OF [MEDICAL…" at bounding box center [595, 227] width 430 height 290
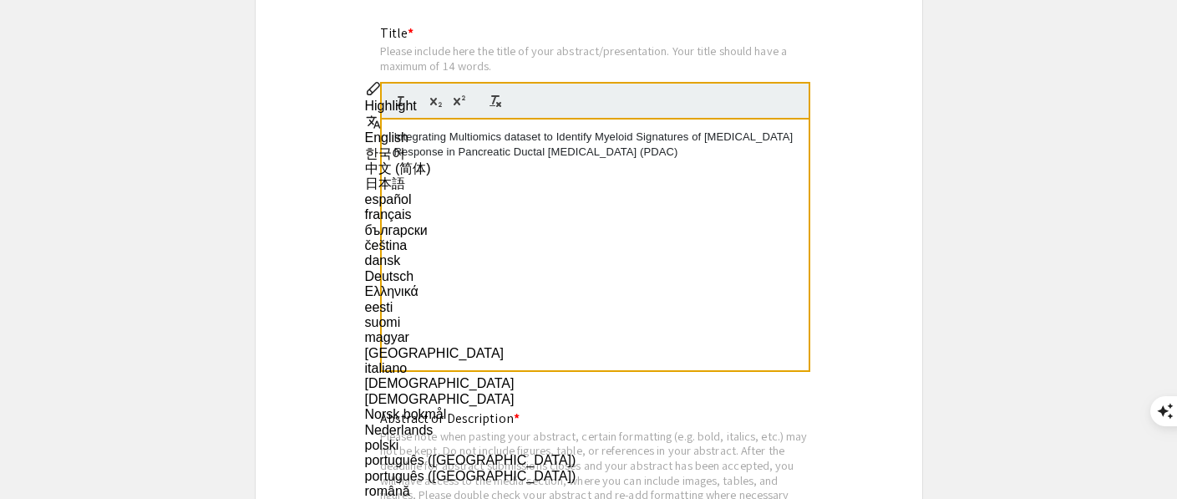
click at [550, 250] on div "Integrating Multiomics dataset to Identify Myeloid Signatures of [MEDICAL_DATA]…" at bounding box center [595, 244] width 427 height 251
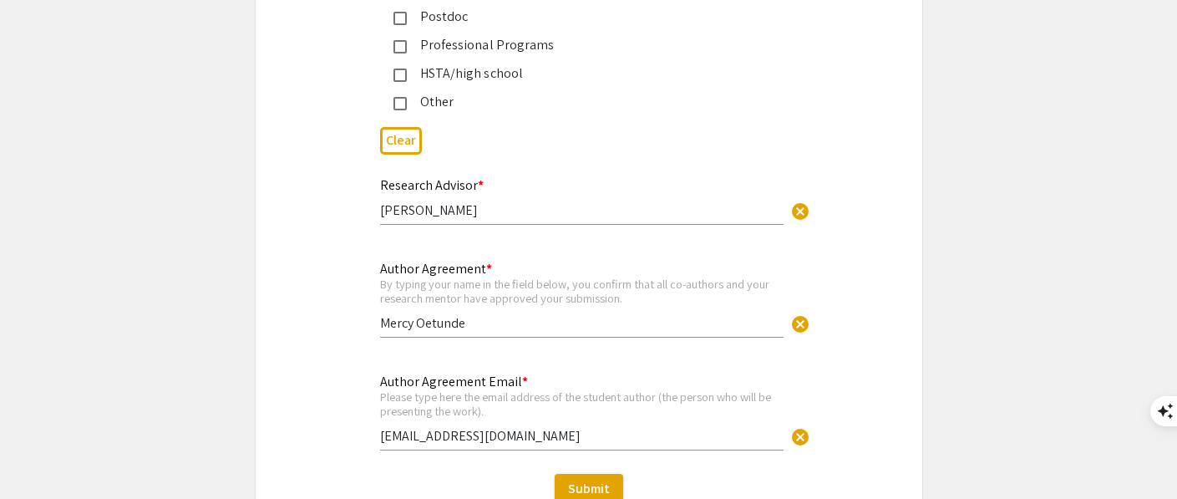
scroll to position [4152, 0]
click at [429, 316] on input "Mercy Oetunde" at bounding box center [581, 325] width 403 height 18
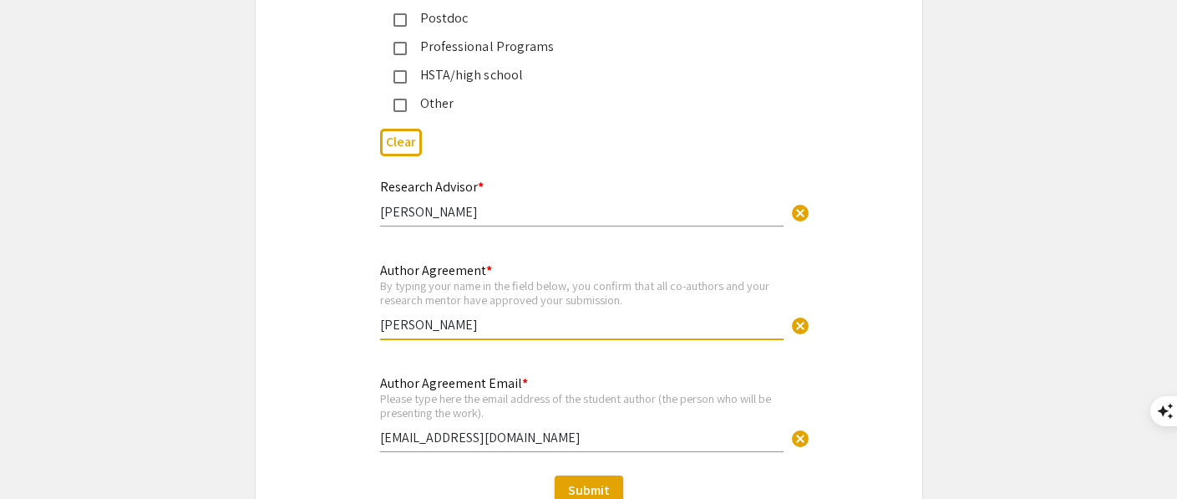
click at [490, 316] on input "[PERSON_NAME]" at bounding box center [581, 325] width 403 height 18
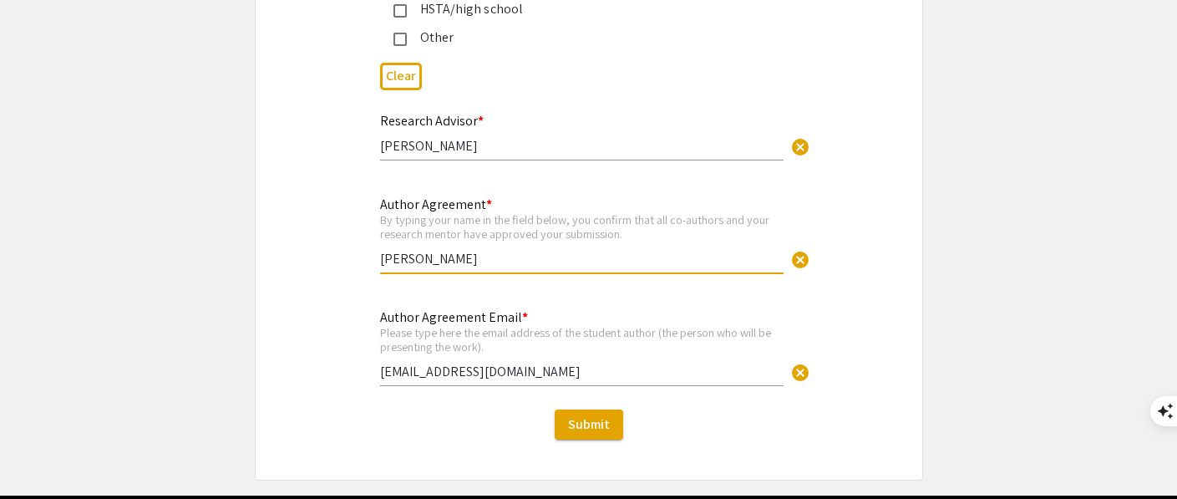
scroll to position [4264, 0]
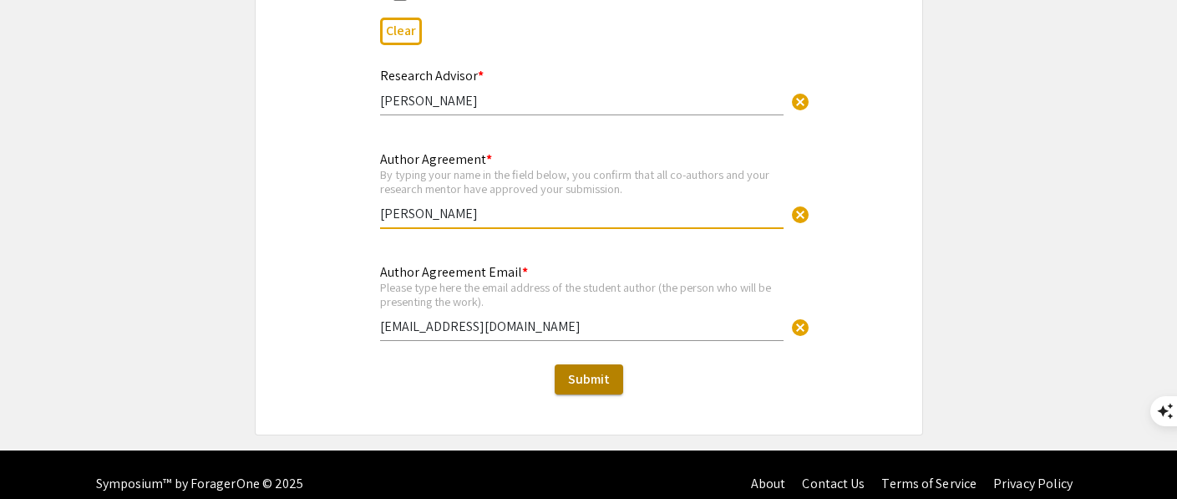
type input "[PERSON_NAME]"
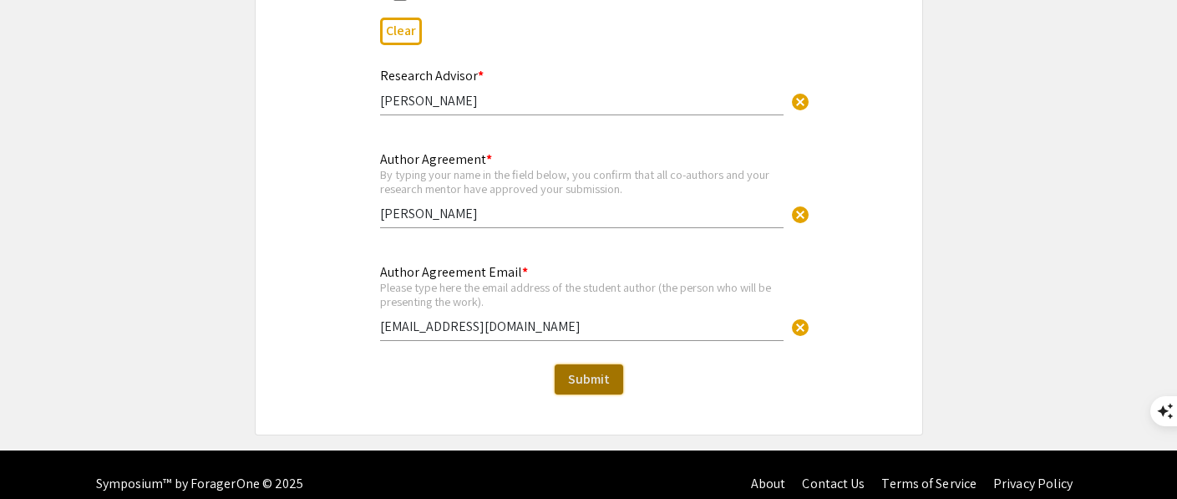
click at [576, 370] on span "Submit" at bounding box center [589, 379] width 42 height 18
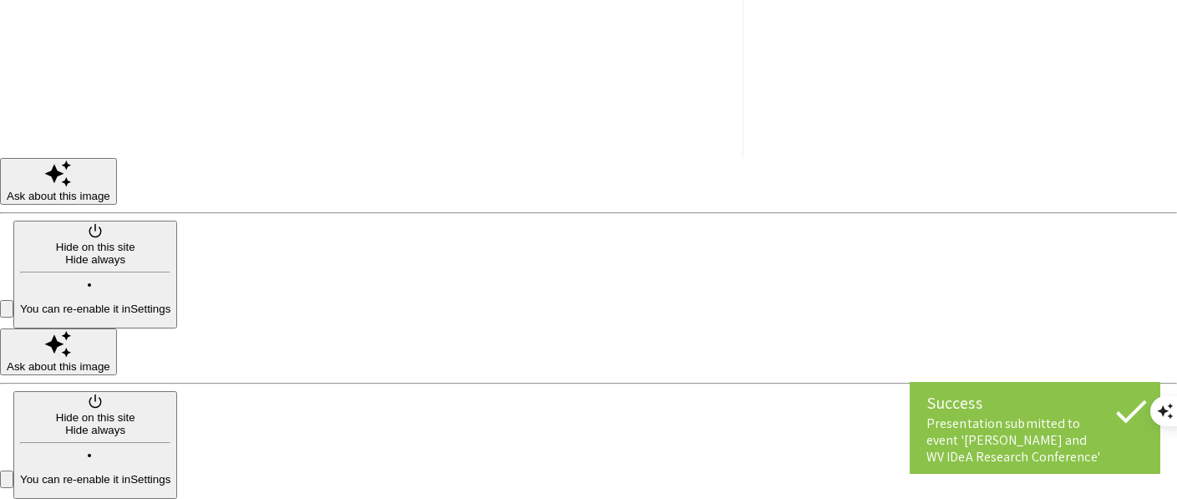
scroll to position [2047, 0]
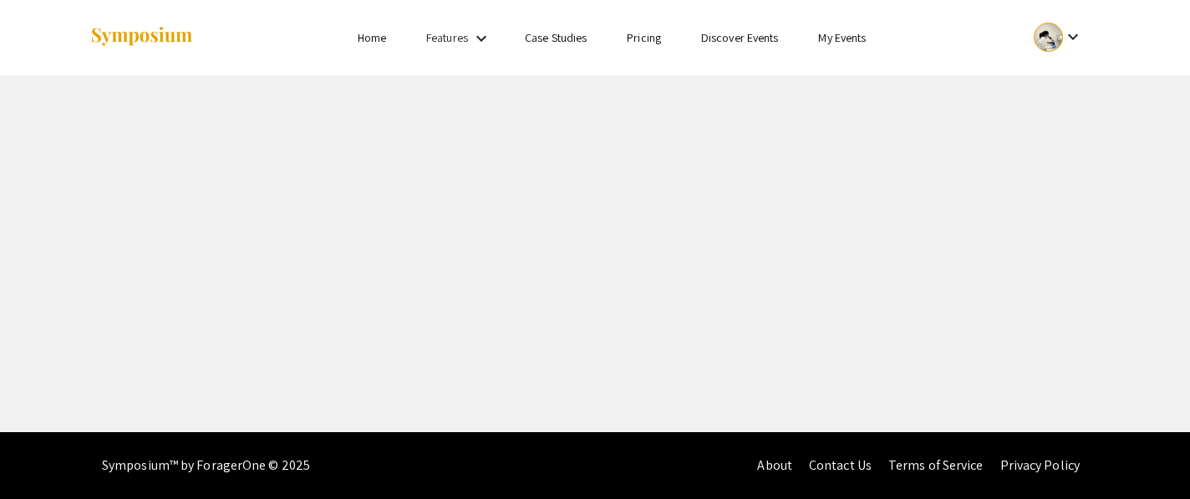
click at [452, 32] on link "Features" at bounding box center [447, 37] width 42 height 15
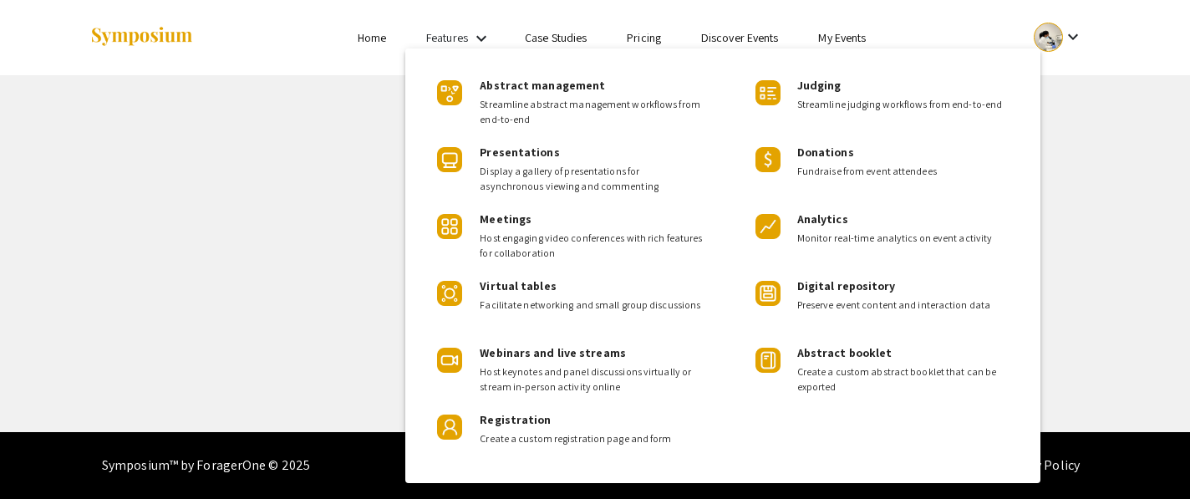
click at [353, 34] on div at bounding box center [595, 249] width 1190 height 499
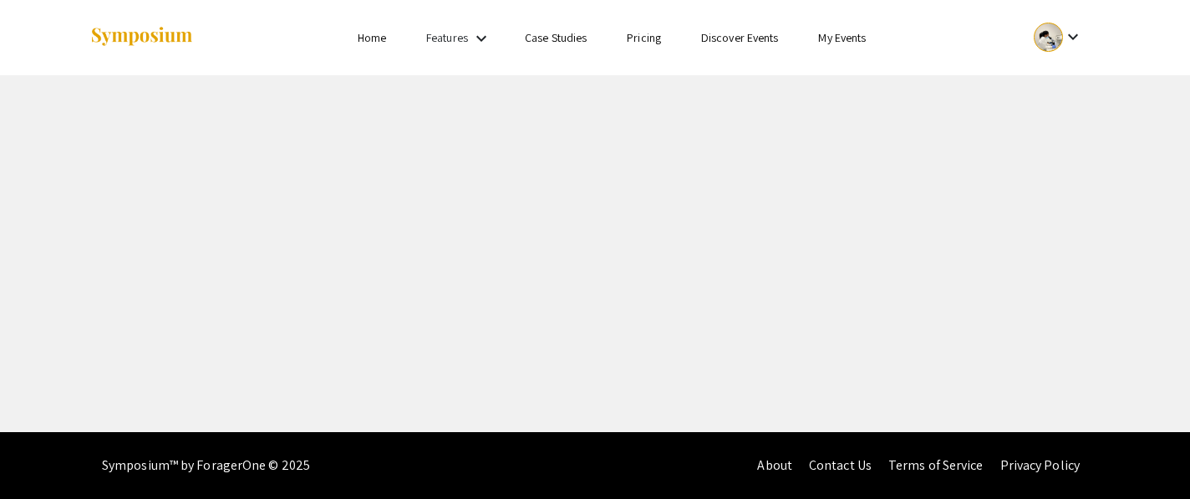
click at [370, 38] on link "Home" at bounding box center [372, 37] width 28 height 15
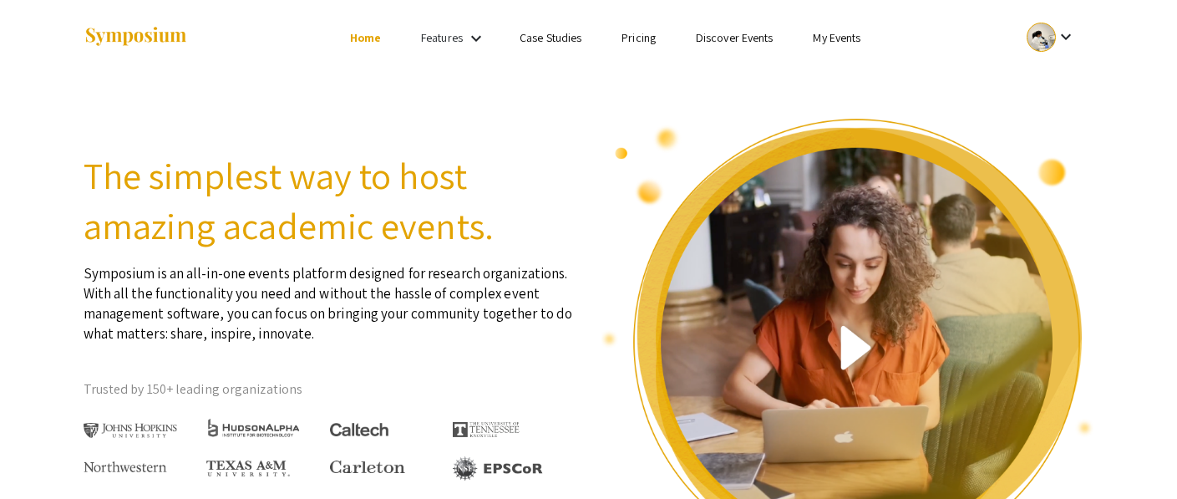
click at [1045, 35] on div at bounding box center [1041, 37] width 29 height 29
click at [1044, 118] on button "My Submissions" at bounding box center [1060, 123] width 103 height 40
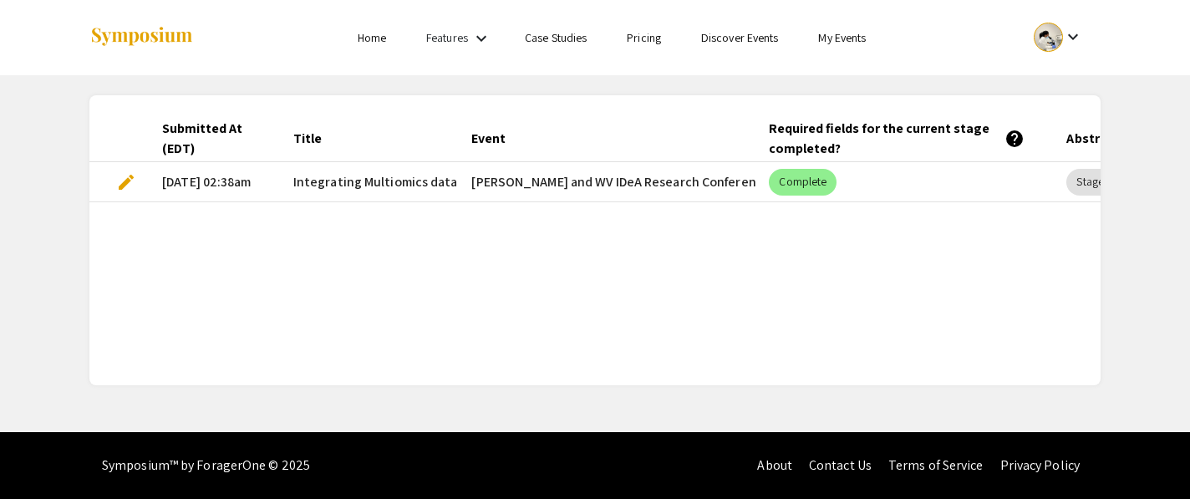
click at [124, 182] on span "edit" at bounding box center [126, 182] width 20 height 20
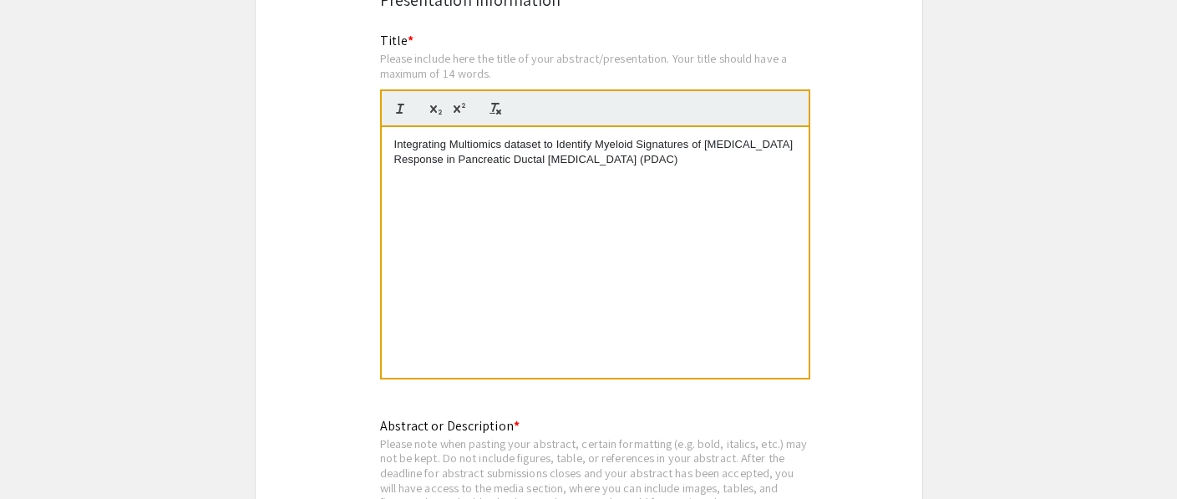
scroll to position [3061, 0]
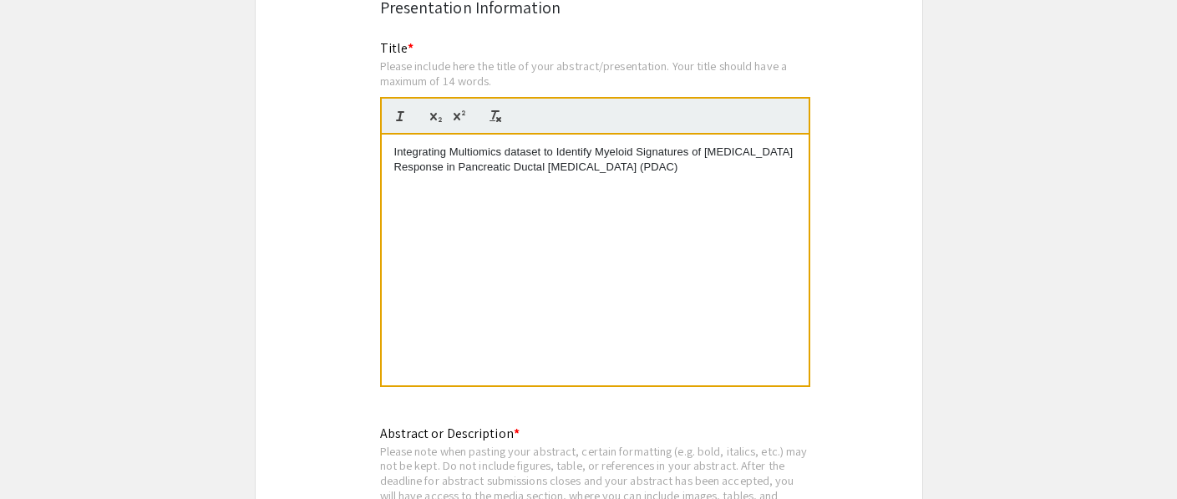
click at [508, 145] on p "Integrating Multiomics dataset to Identify Myeloid Signatures of [MEDICAL_DATA]…" at bounding box center [595, 160] width 402 height 31
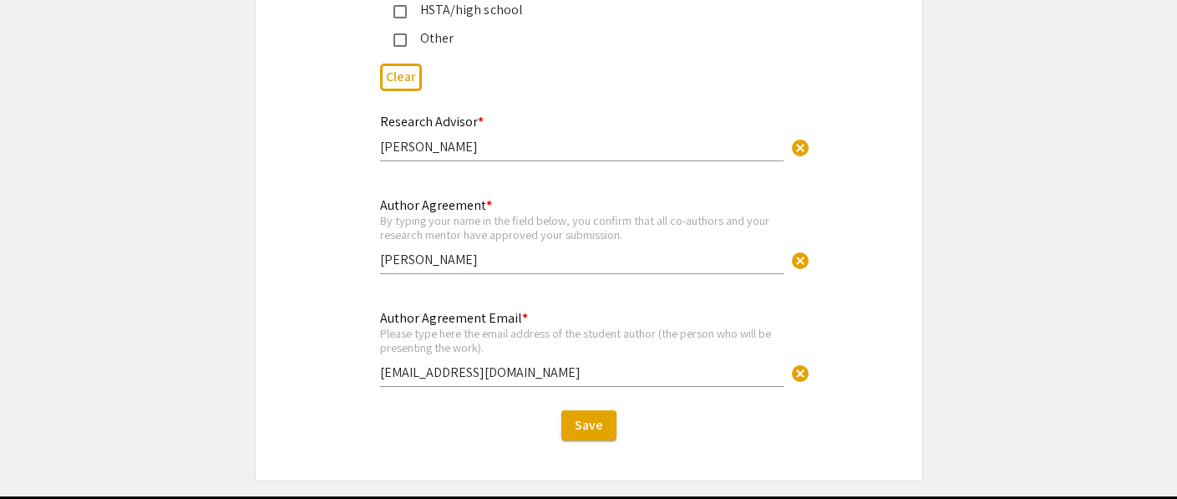
scroll to position [4252, 0]
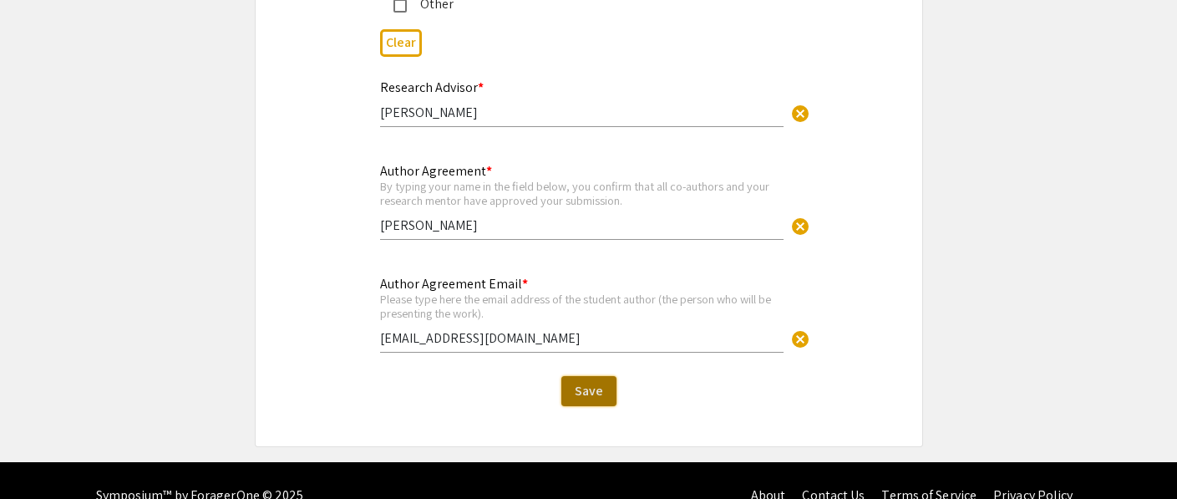
click at [592, 382] on span "Save" at bounding box center [589, 391] width 28 height 18
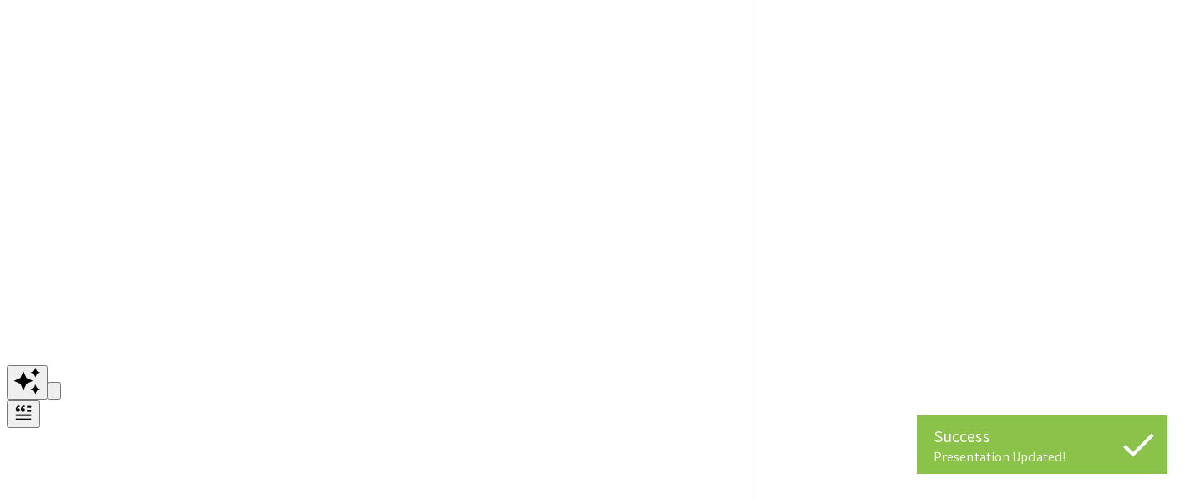
scroll to position [0, 0]
